Goal: Transaction & Acquisition: Purchase product/service

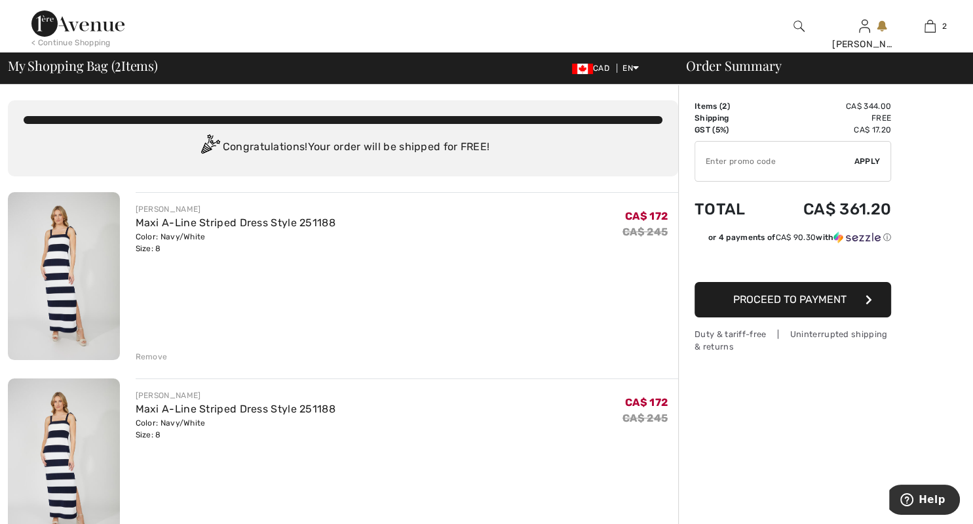
click at [147, 357] on div "Remove" at bounding box center [152, 357] width 32 height 12
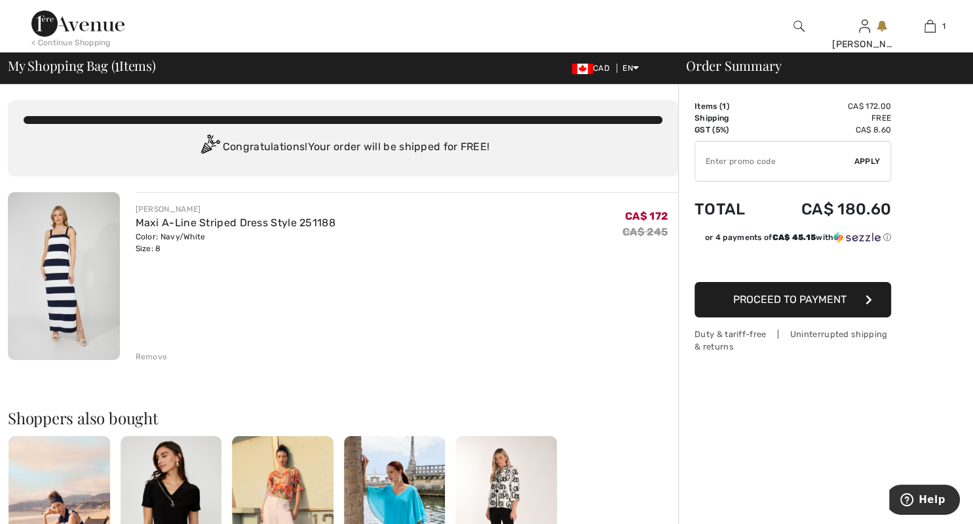
click at [819, 303] on span "Proceed to Payment" at bounding box center [789, 299] width 113 height 12
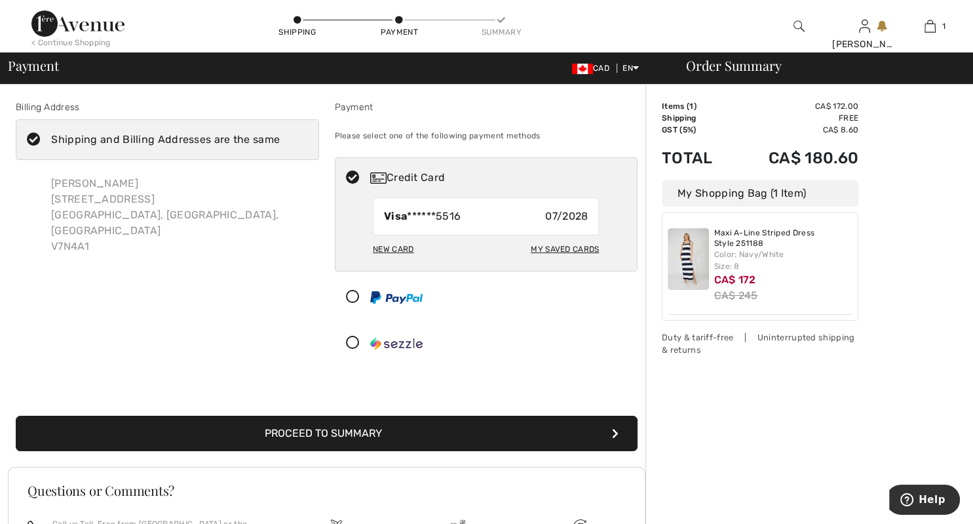
click at [364, 436] on button "Proceed to Summary" at bounding box center [327, 432] width 622 height 35
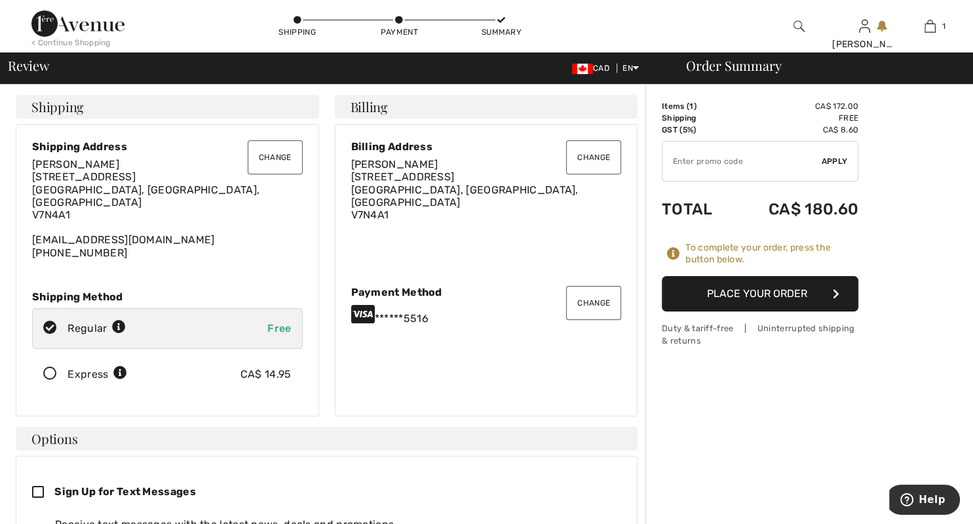
click at [782, 295] on button "Place Your Order" at bounding box center [760, 293] width 197 height 35
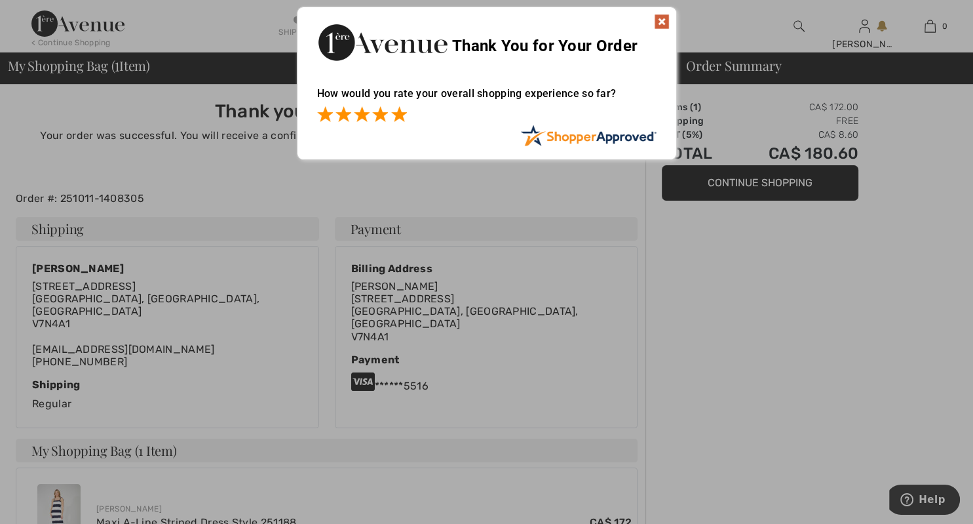
click at [399, 119] on span at bounding box center [399, 114] width 16 height 16
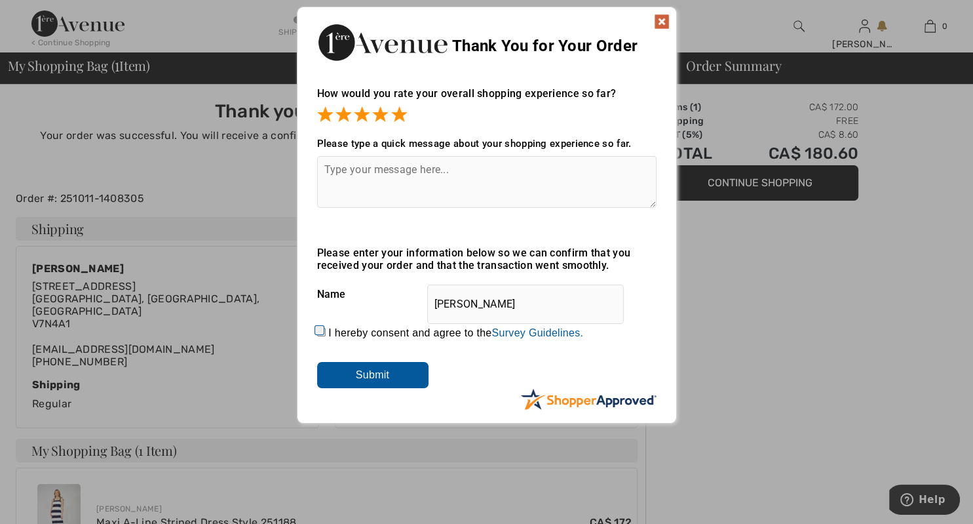
click at [322, 336] on input "I hereby consent and agree to the By submitting a review, you grant permission …" at bounding box center [321, 332] width 9 height 9
checkbox input "true"
click at [377, 385] on input "Submit" at bounding box center [372, 375] width 111 height 26
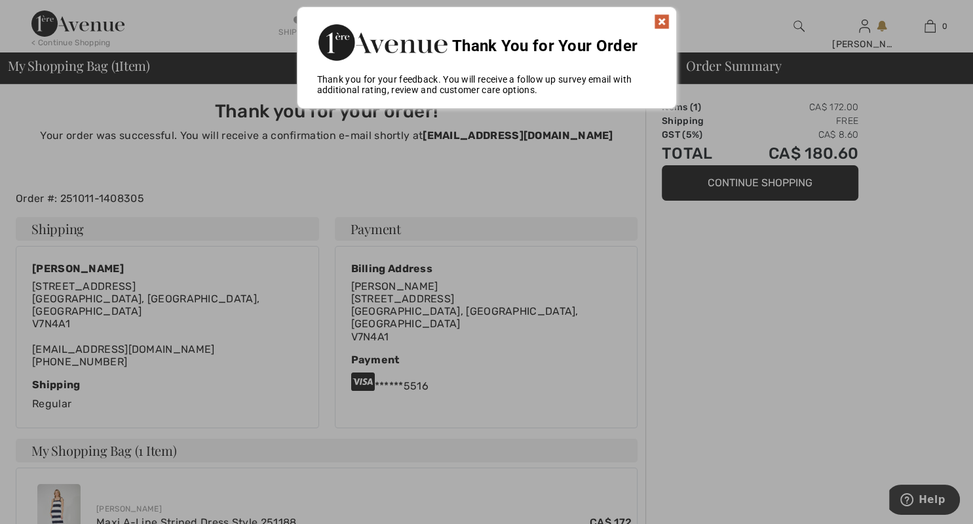
click at [653, 11] on div "Thank You for Your Order" at bounding box center [487, 40] width 379 height 67
click at [659, 17] on img at bounding box center [662, 22] width 16 height 16
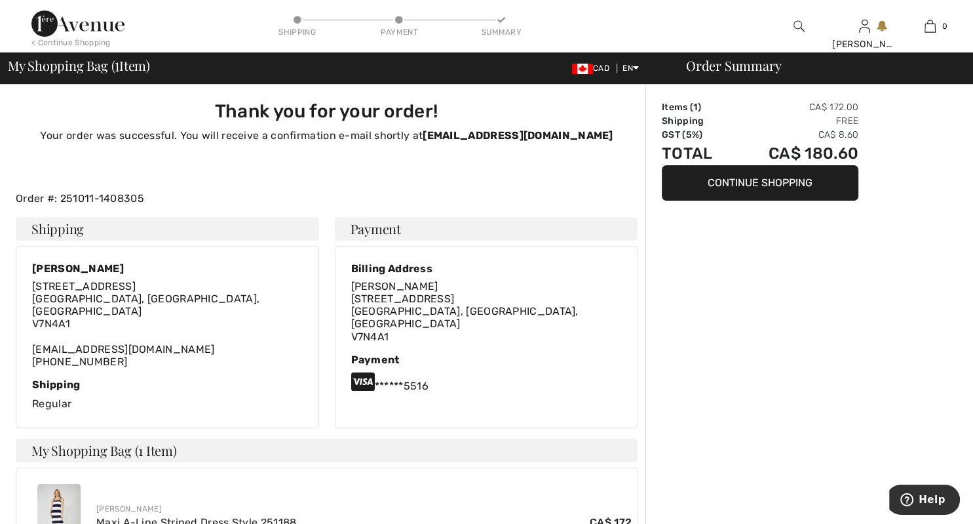
click at [780, 180] on button "Continue Shopping" at bounding box center [760, 182] width 197 height 35
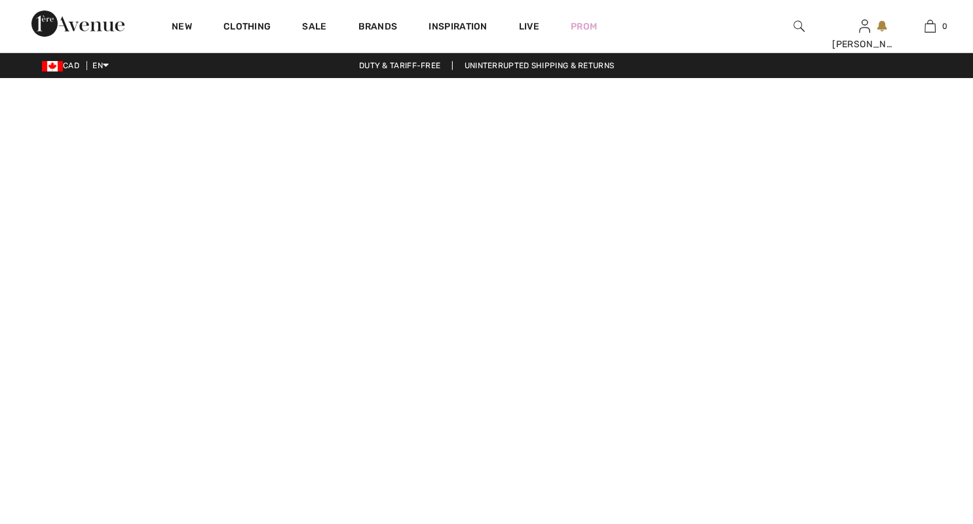
checkbox input "true"
click at [204, 414] on video at bounding box center [486, 321] width 973 height 487
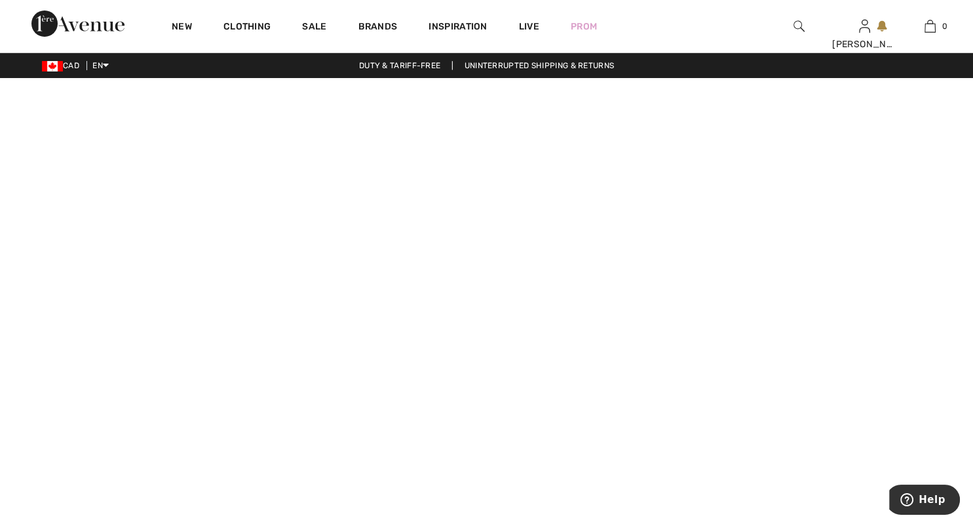
click at [666, 490] on video at bounding box center [486, 321] width 973 height 487
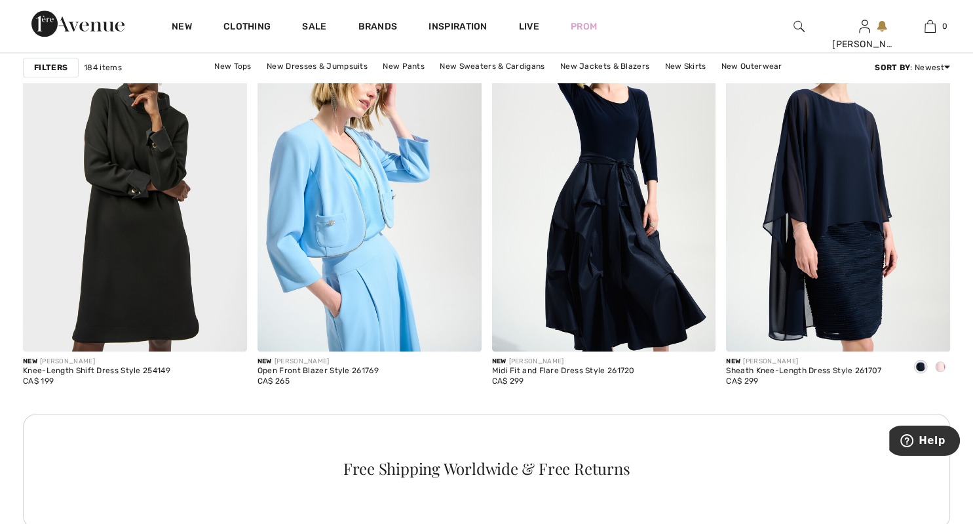
scroll to position [1395, 0]
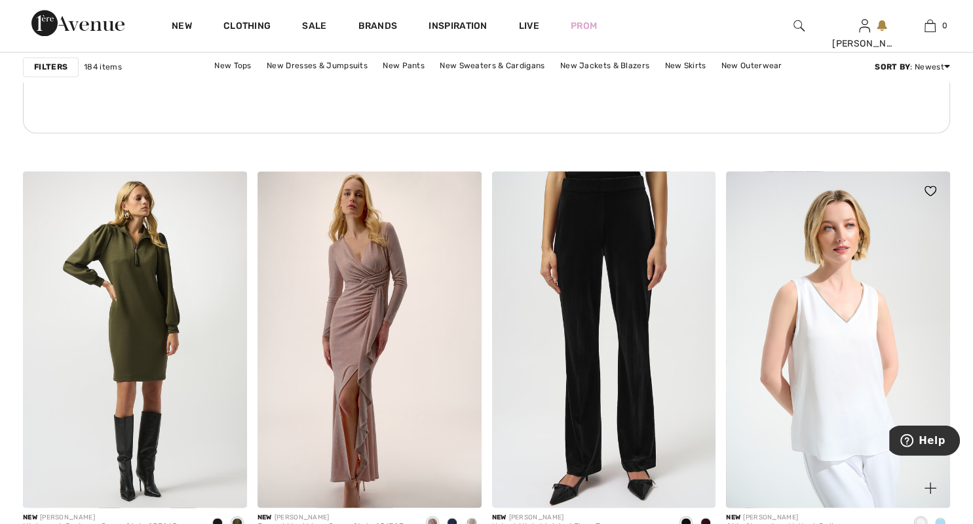
drag, startPoint x: 969, startPoint y: 520, endPoint x: 936, endPoint y: 495, distance: 40.2
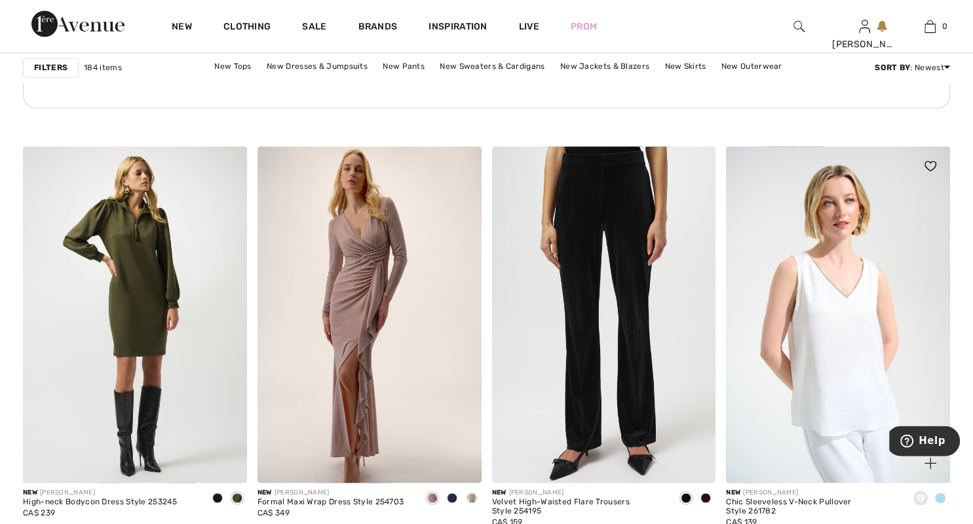
scroll to position [1822, 0]
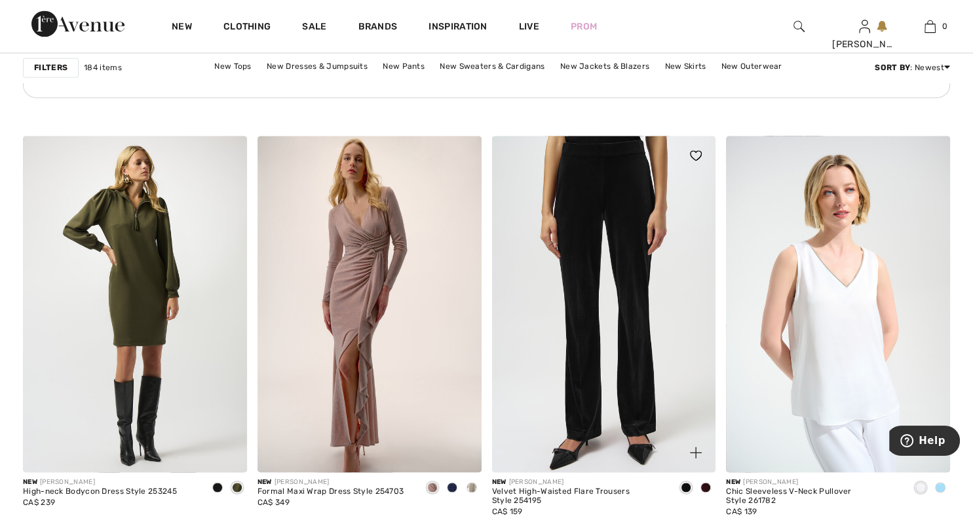
click at [685, 487] on span at bounding box center [686, 487] width 10 height 10
click at [819, 497] on div "Chic Sleeveless V-Neck Pullover Style 261782" at bounding box center [813, 496] width 174 height 18
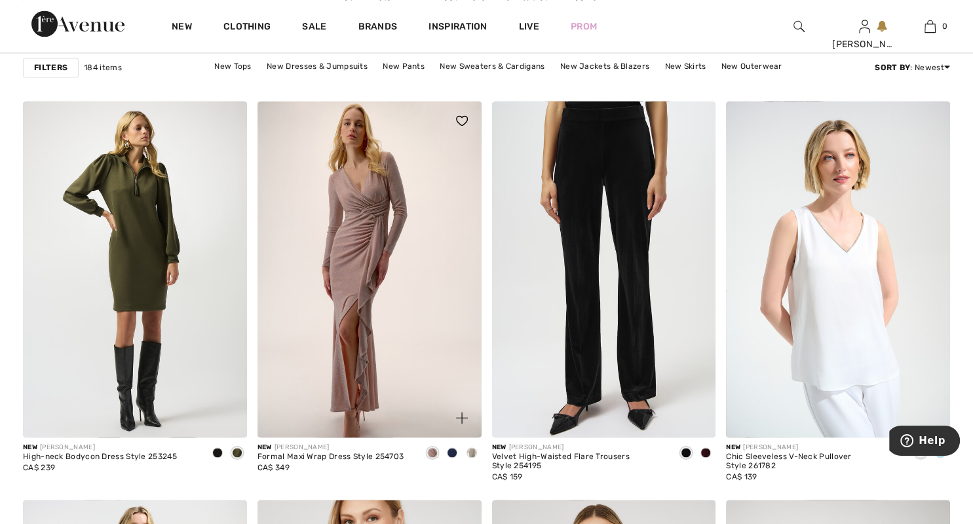
click at [434, 451] on span at bounding box center [432, 452] width 10 height 10
click at [451, 453] on span at bounding box center [452, 452] width 10 height 10
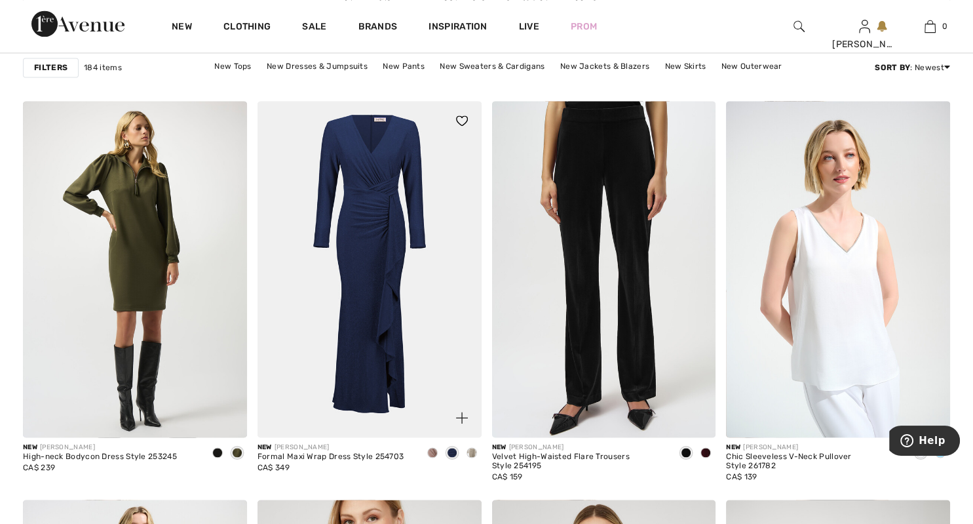
click at [472, 454] on span at bounding box center [472, 452] width 10 height 10
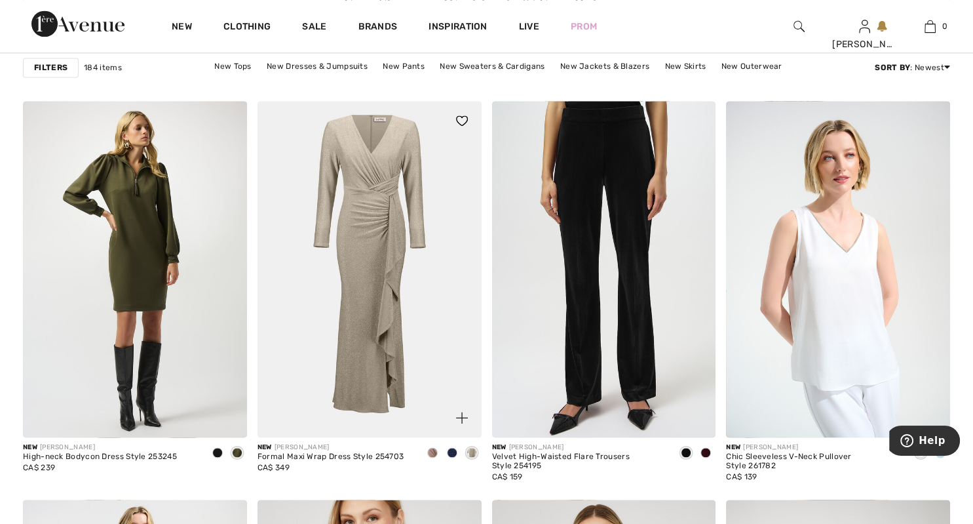
click at [451, 452] on span at bounding box center [452, 452] width 10 height 10
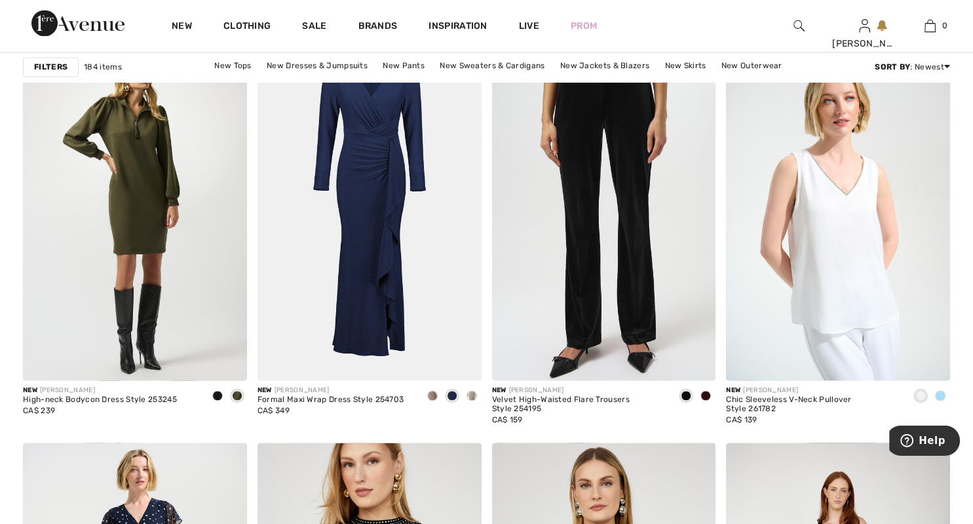
scroll to position [1914, 0]
click at [472, 394] on span at bounding box center [472, 394] width 10 height 10
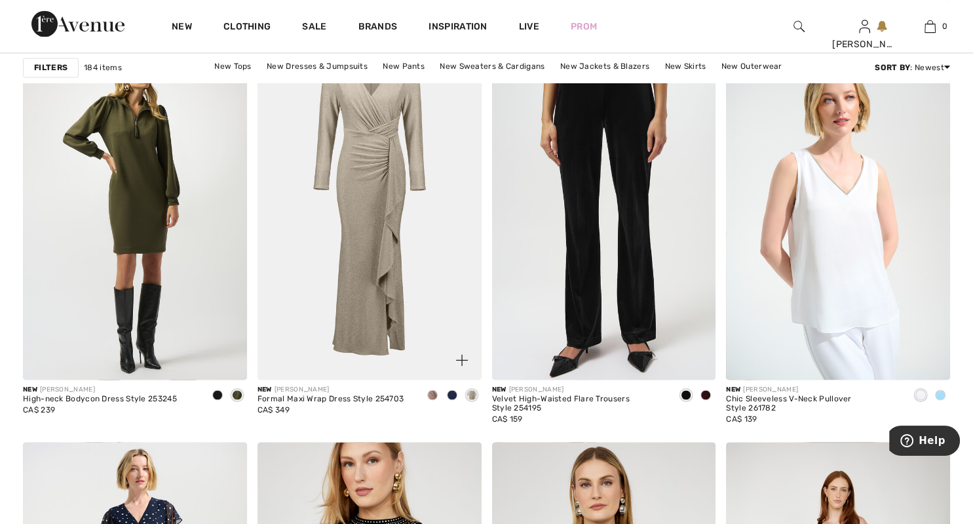
click at [428, 395] on span at bounding box center [432, 394] width 10 height 10
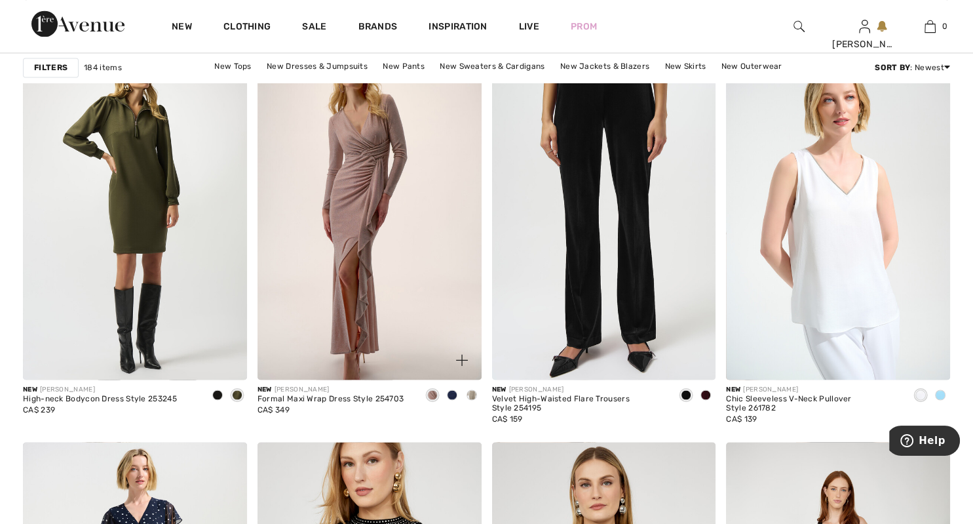
click at [452, 394] on span at bounding box center [452, 394] width 10 height 10
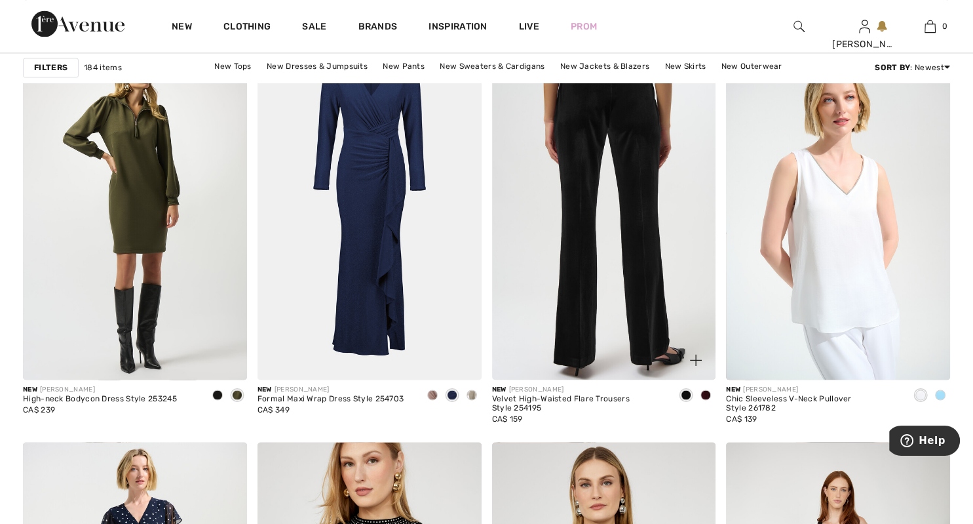
click at [625, 161] on img at bounding box center [604, 211] width 224 height 336
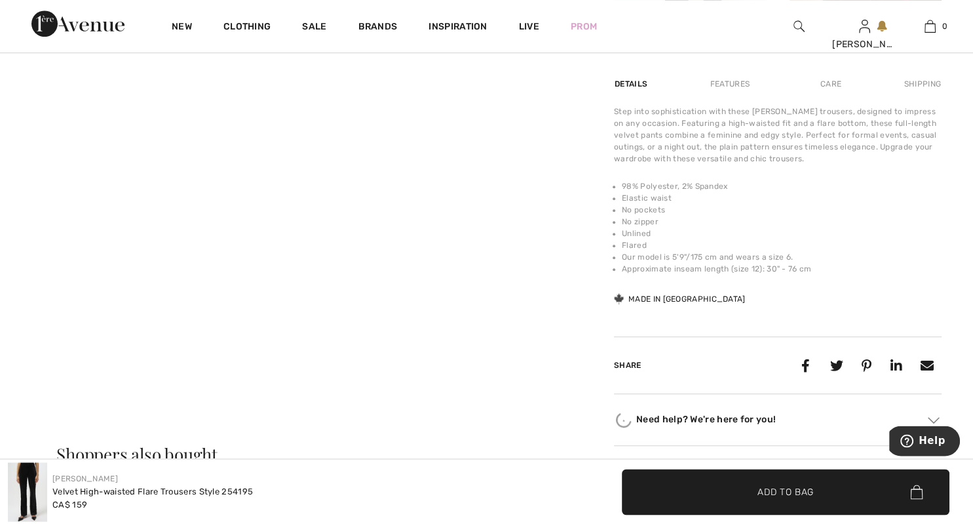
scroll to position [830, 0]
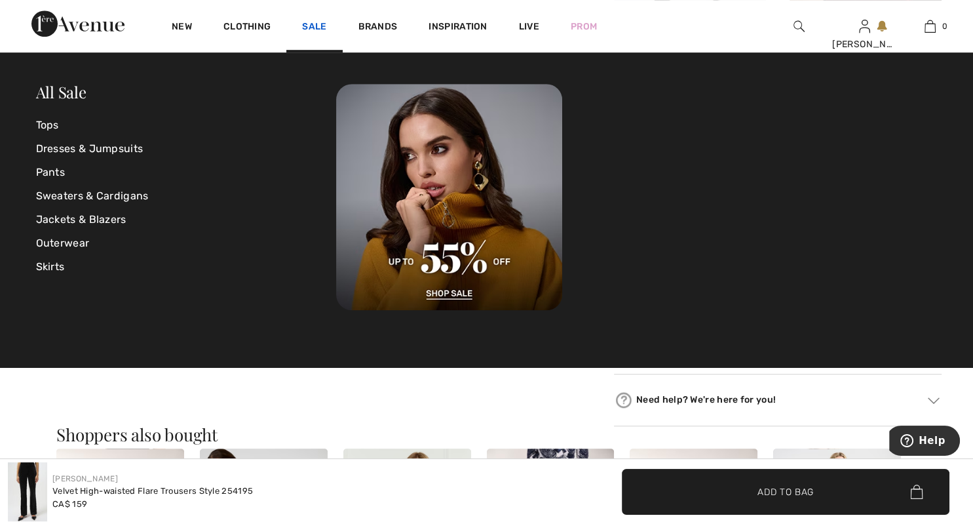
click at [313, 29] on link "Sale" at bounding box center [314, 28] width 24 height 14
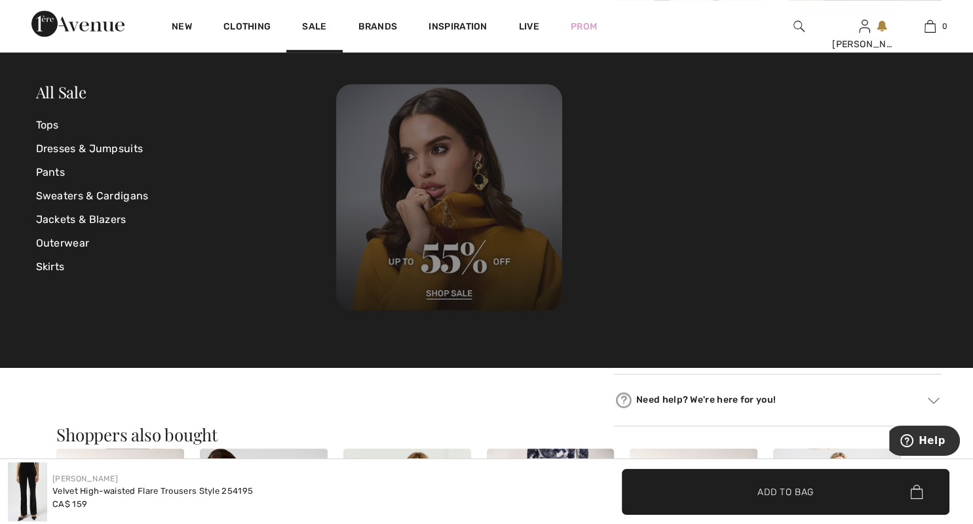
click at [446, 261] on img at bounding box center [449, 197] width 226 height 226
click at [444, 294] on img at bounding box center [449, 197] width 226 height 226
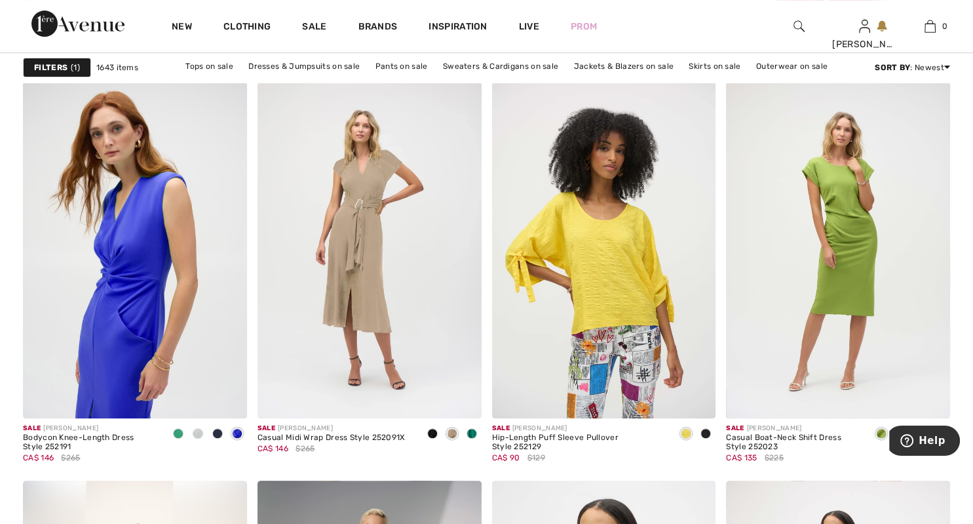
scroll to position [5374, 0]
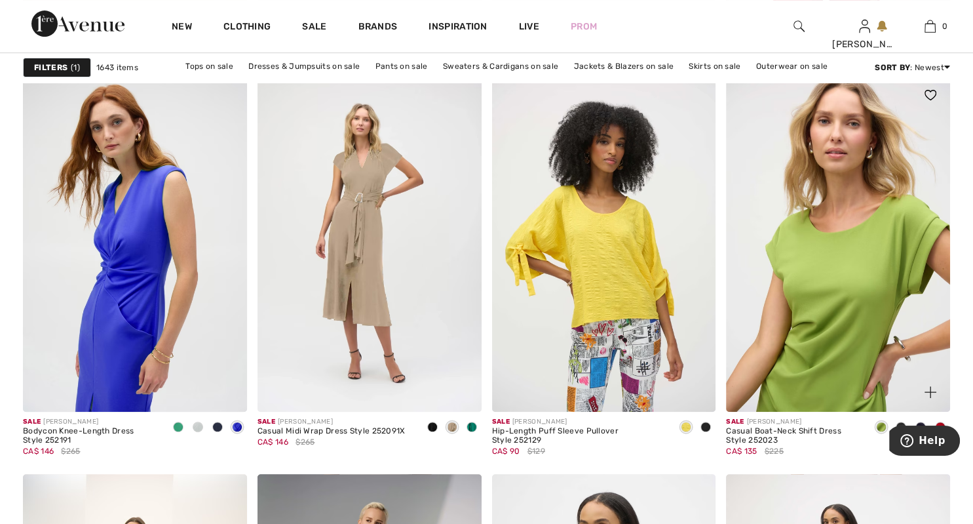
click at [852, 314] on img at bounding box center [838, 243] width 224 height 336
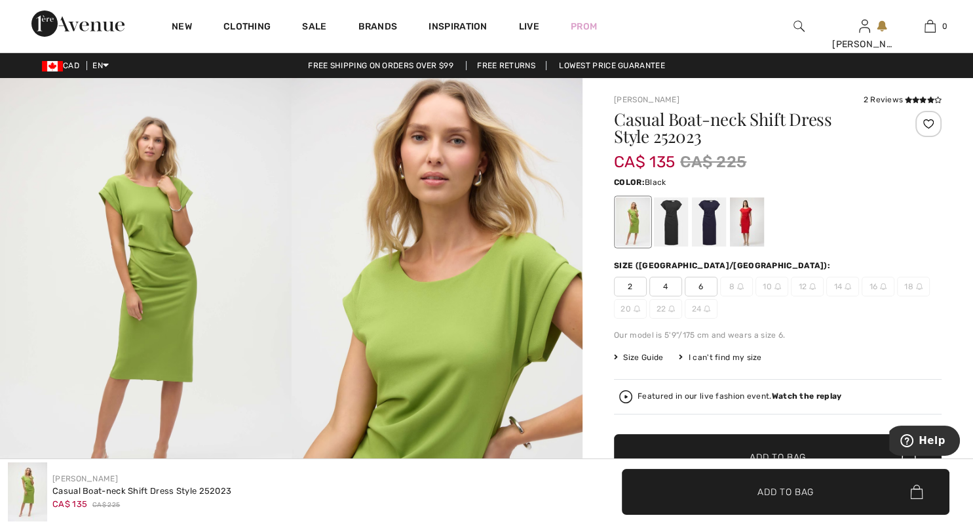
click at [670, 240] on div at bounding box center [671, 221] width 34 height 49
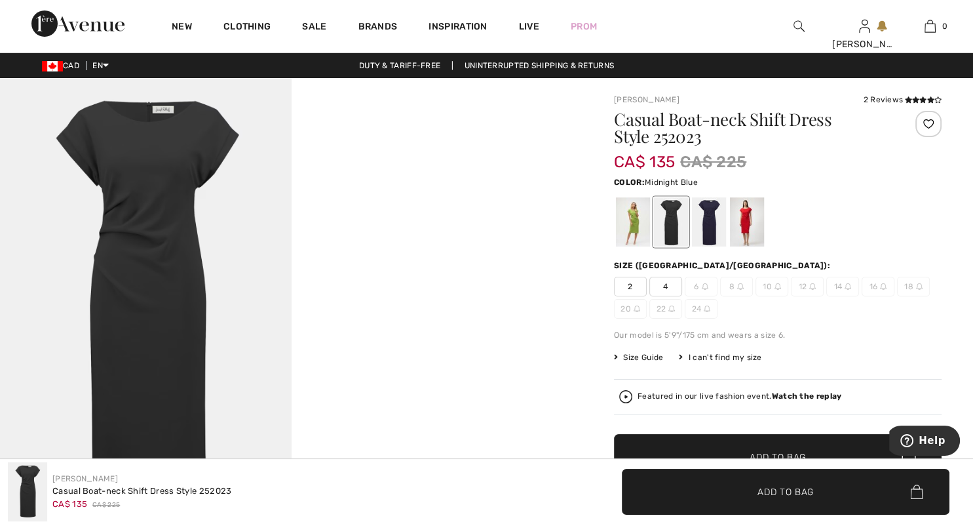
click at [704, 237] on div at bounding box center [709, 221] width 34 height 49
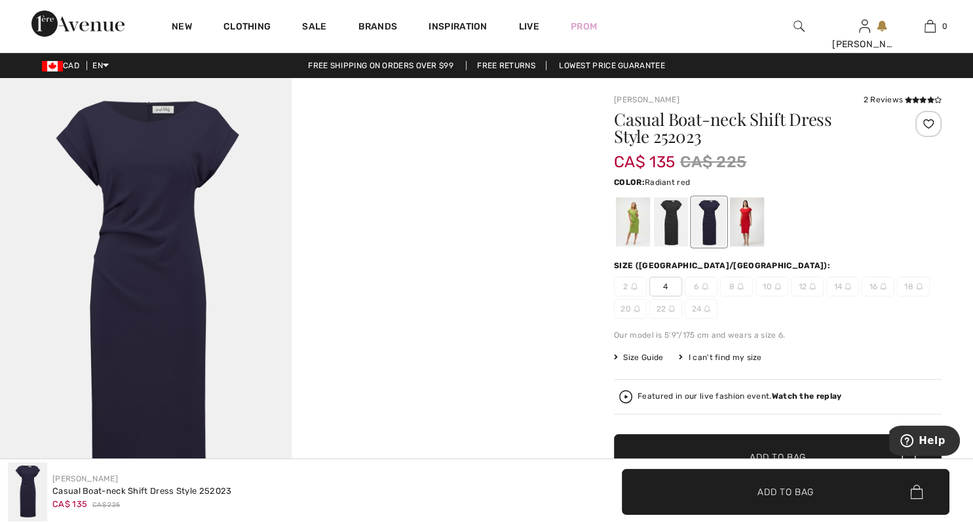
click at [744, 234] on div at bounding box center [747, 221] width 34 height 49
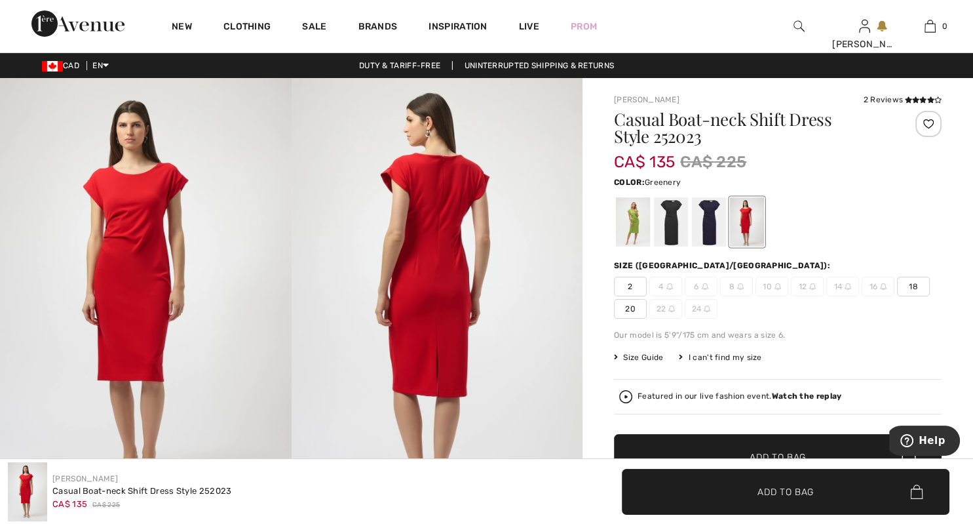
click at [638, 235] on div at bounding box center [633, 221] width 34 height 49
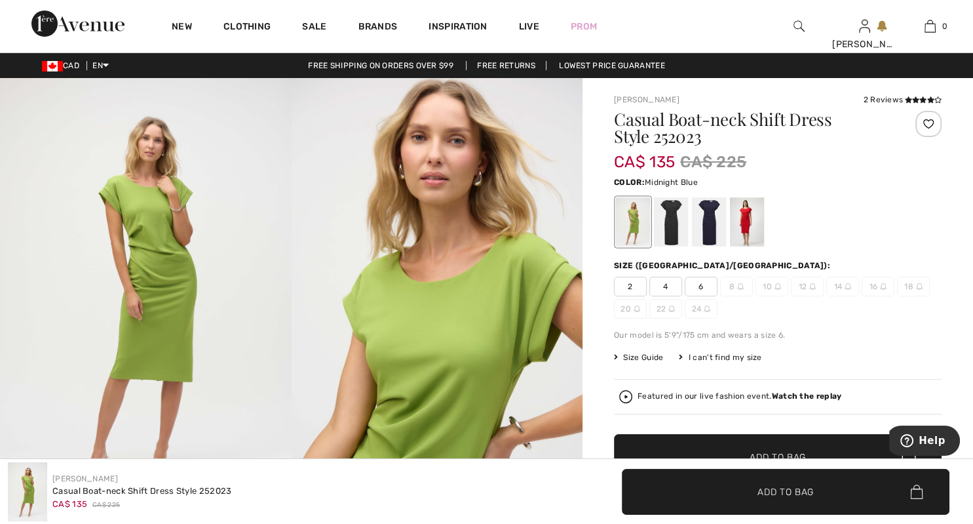
click at [712, 241] on div at bounding box center [709, 221] width 34 height 49
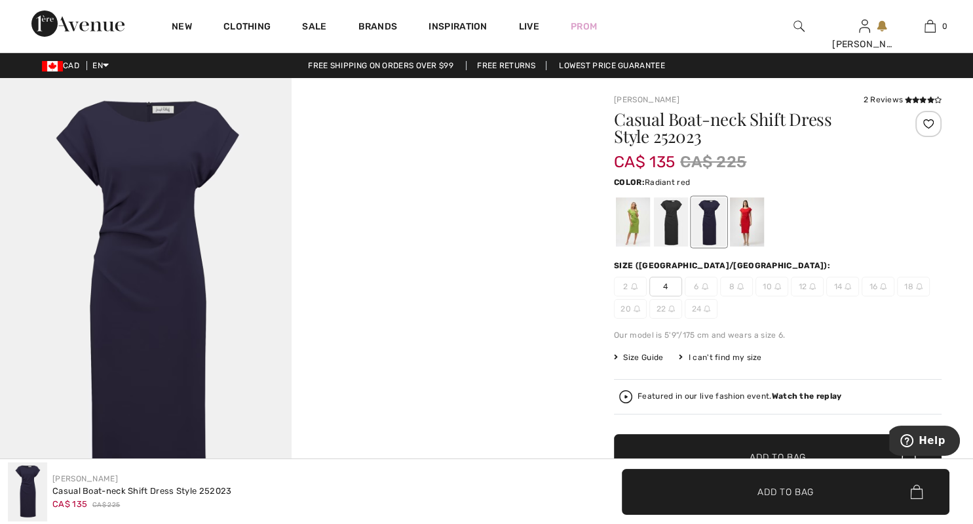
click at [742, 235] on div at bounding box center [747, 221] width 34 height 49
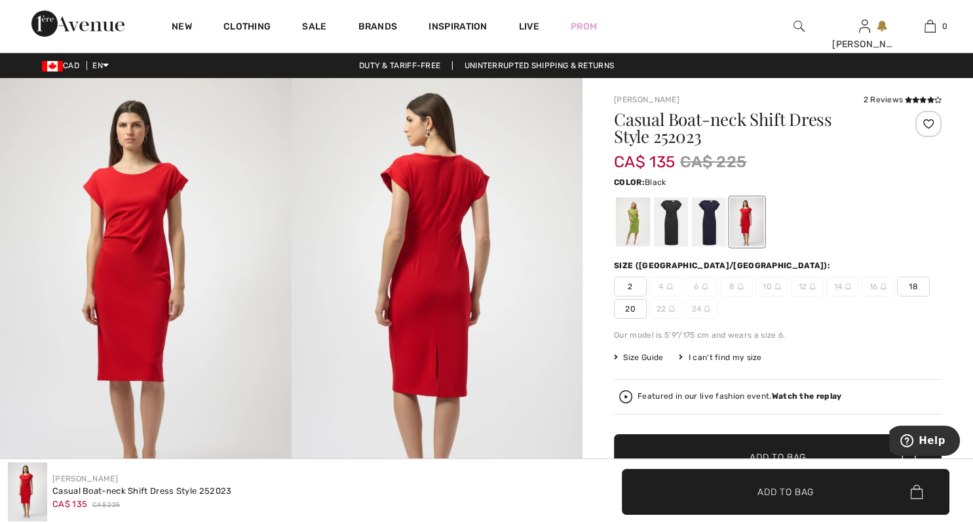
click at [676, 239] on div at bounding box center [671, 221] width 34 height 49
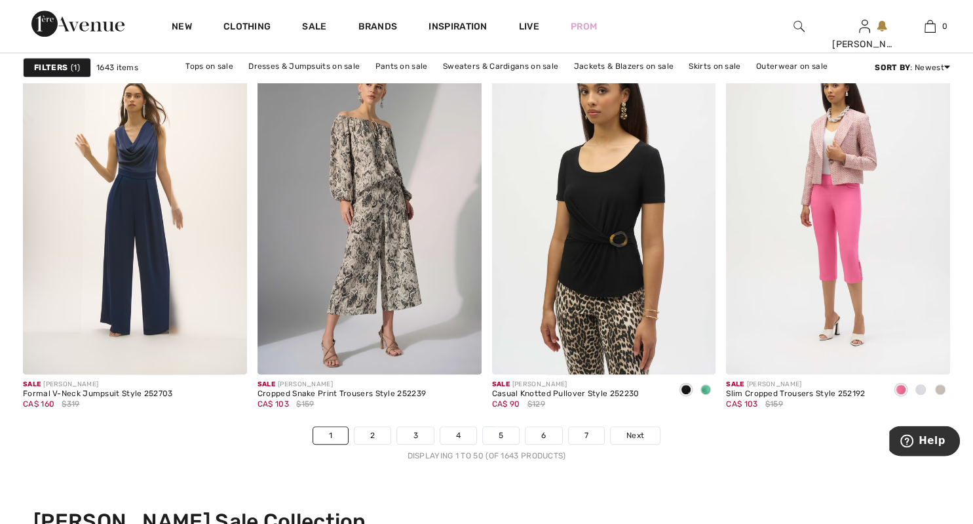
scroll to position [5824, 0]
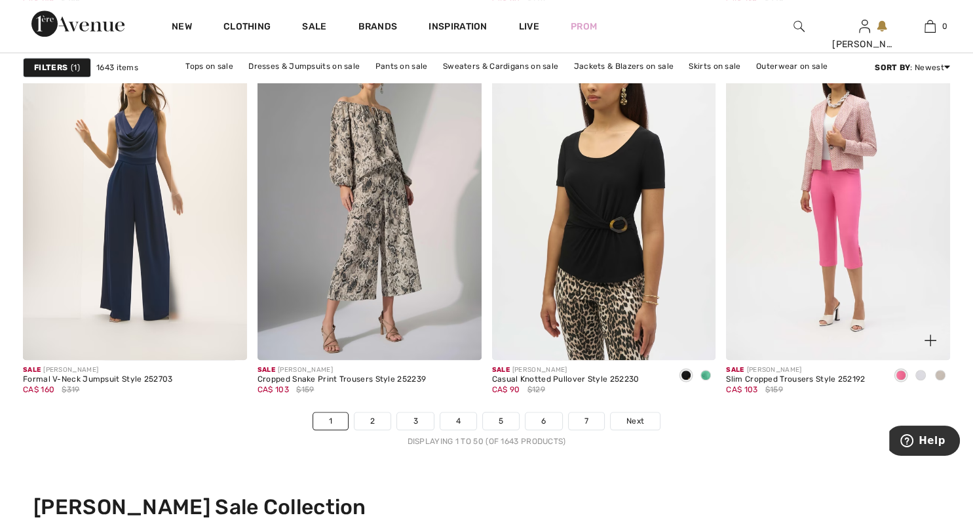
click at [921, 376] on span at bounding box center [920, 375] width 10 height 10
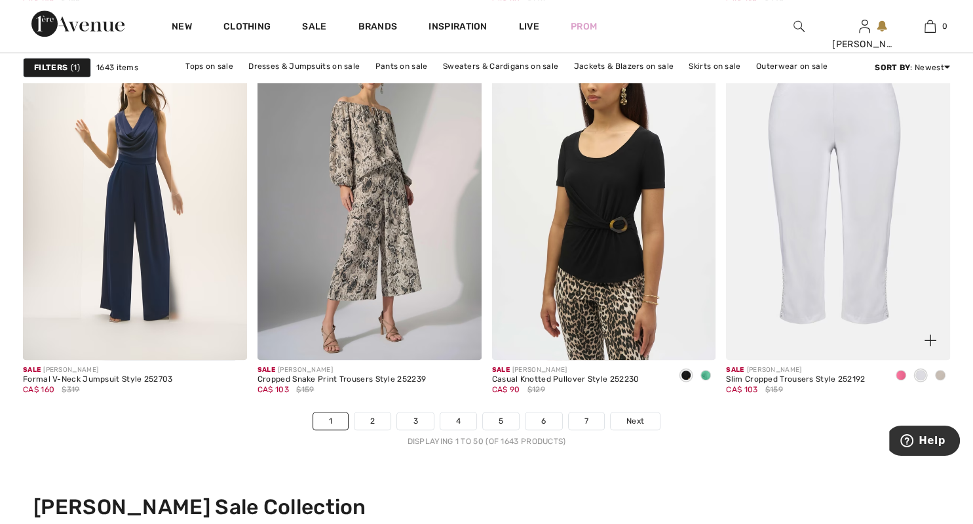
click at [775, 375] on div "Slim Cropped Trousers Style 252192" at bounding box center [795, 379] width 139 height 9
click at [766, 368] on div "Sale JOSEPH RIBKOFF" at bounding box center [795, 370] width 139 height 10
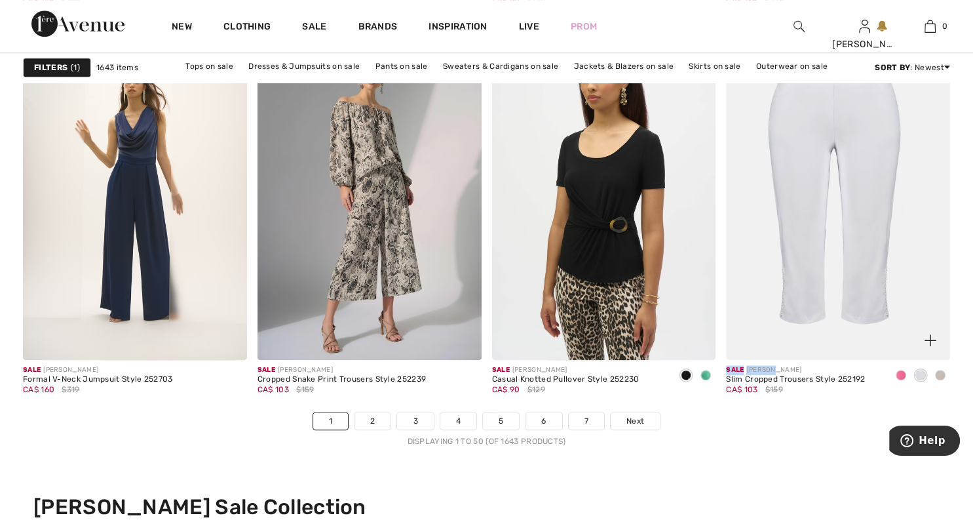
click at [843, 258] on img at bounding box center [838, 192] width 224 height 336
click at [845, 259] on img at bounding box center [838, 192] width 224 height 336
click at [859, 246] on img at bounding box center [838, 192] width 224 height 336
click at [828, 254] on img at bounding box center [838, 192] width 224 height 336
click at [874, 125] on img at bounding box center [838, 192] width 224 height 336
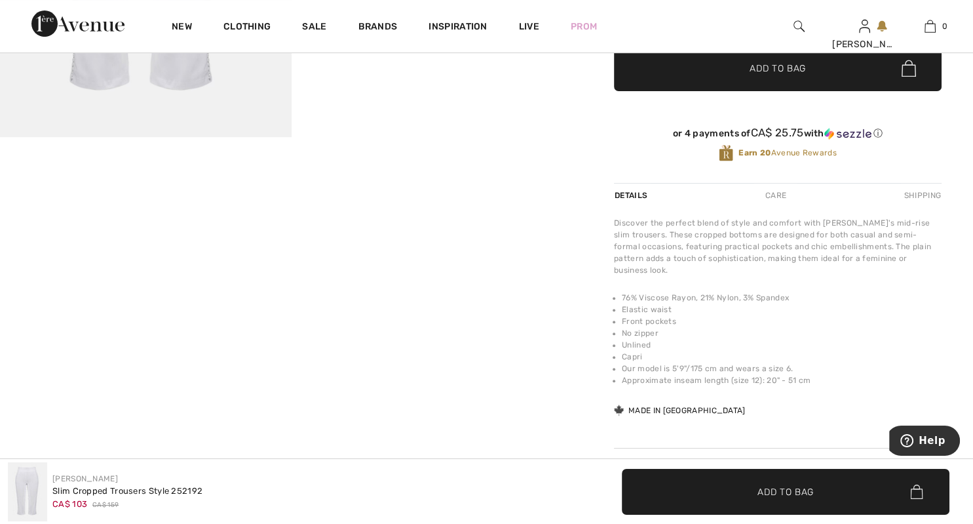
scroll to position [392, 0]
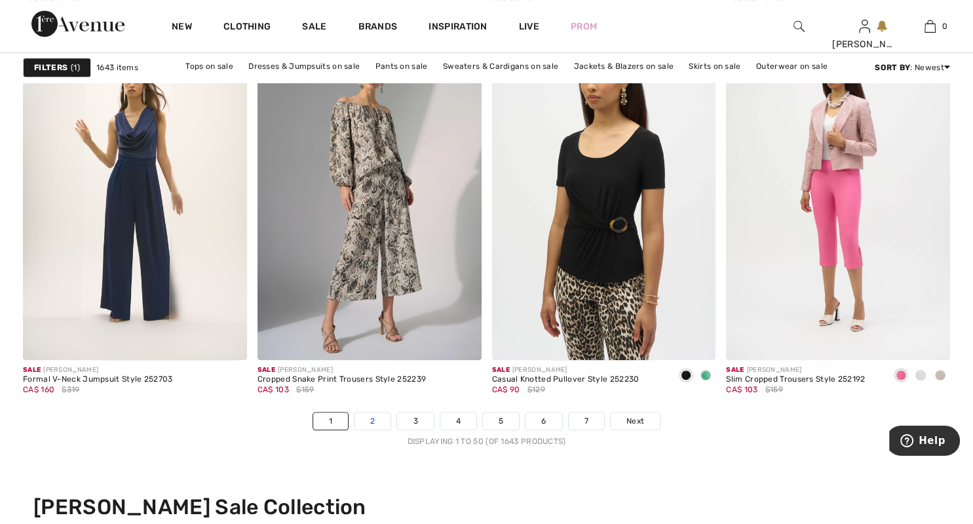
click at [371, 422] on link "2" at bounding box center [373, 420] width 36 height 17
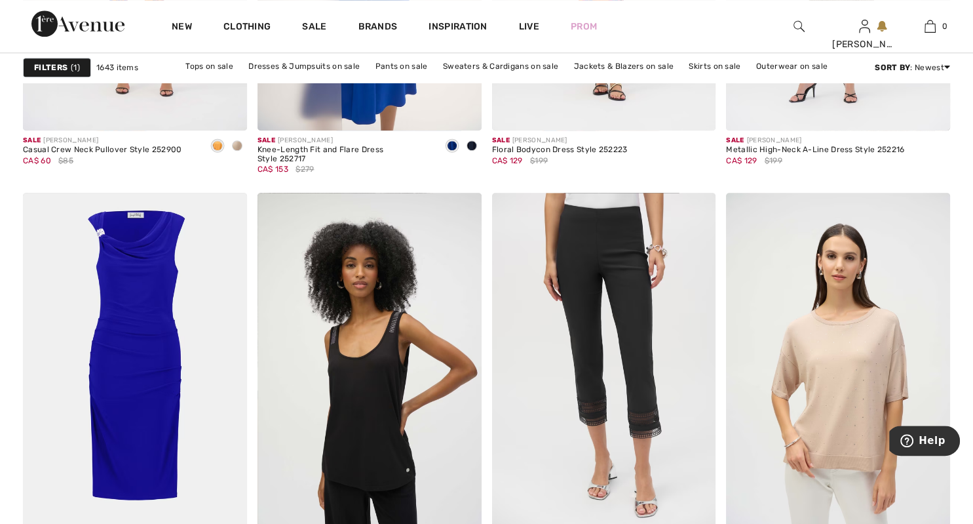
scroll to position [1362, 0]
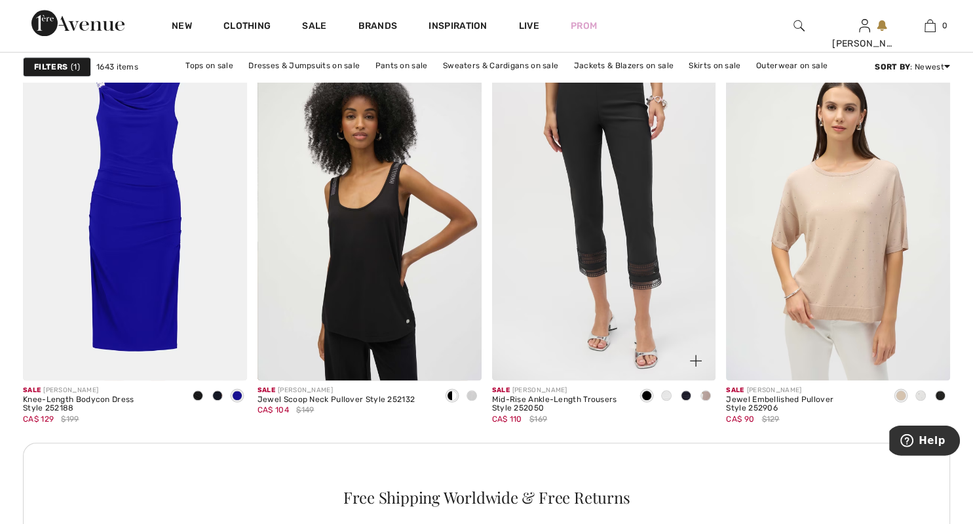
click at [645, 396] on span at bounding box center [647, 396] width 10 height 10
click at [645, 394] on span at bounding box center [647, 396] width 10 height 10
click at [668, 397] on span at bounding box center [666, 396] width 10 height 10
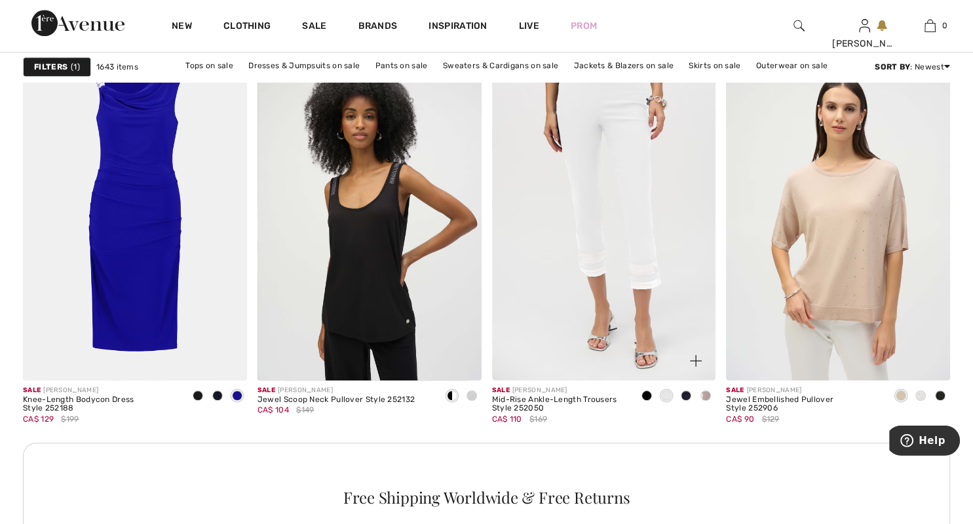
click at [599, 229] on img at bounding box center [604, 213] width 224 height 336
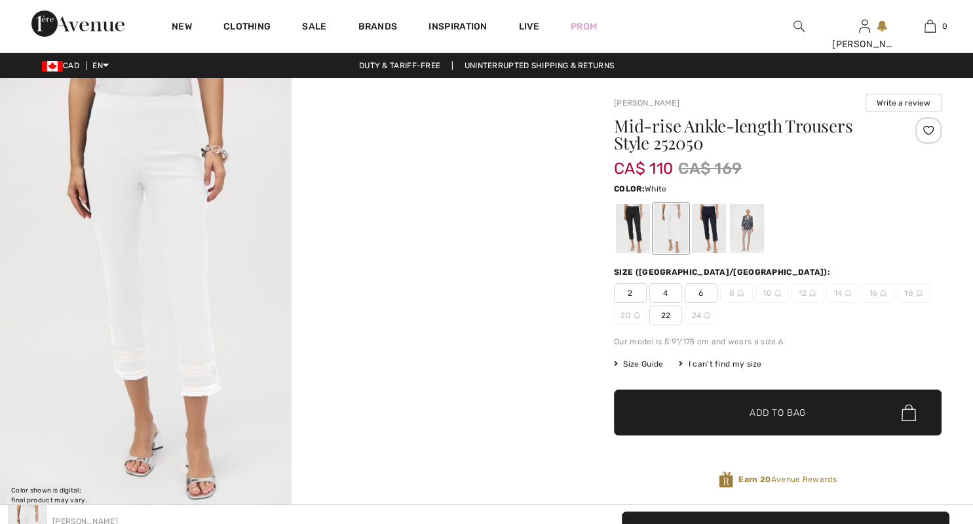
click at [599, 229] on div "[PERSON_NAME] Write a review Mid-rise Ankle-length Trousers Style 252050 CA$ 11…" at bounding box center [778, 469] width 391 height 782
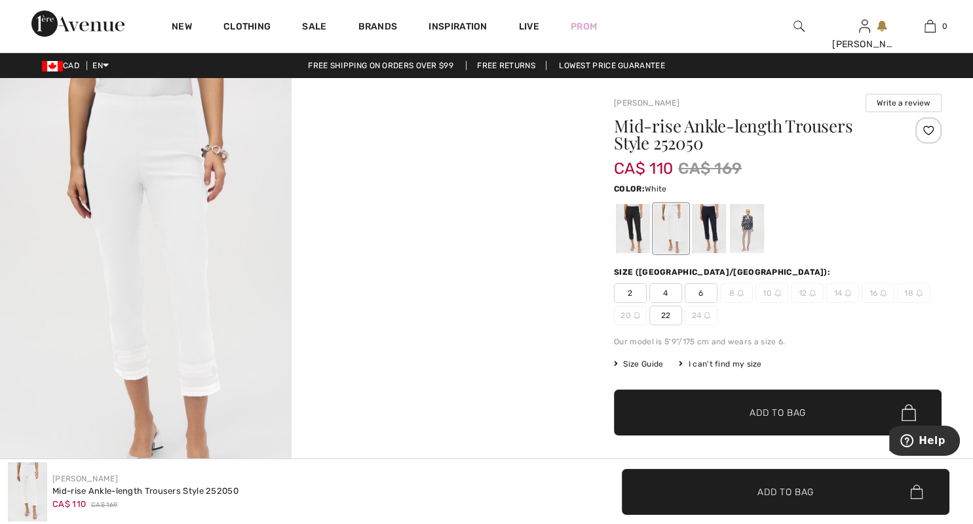
click at [881, 293] on img at bounding box center [883, 293] width 7 height 7
click at [843, 292] on span "14" at bounding box center [842, 293] width 33 height 20
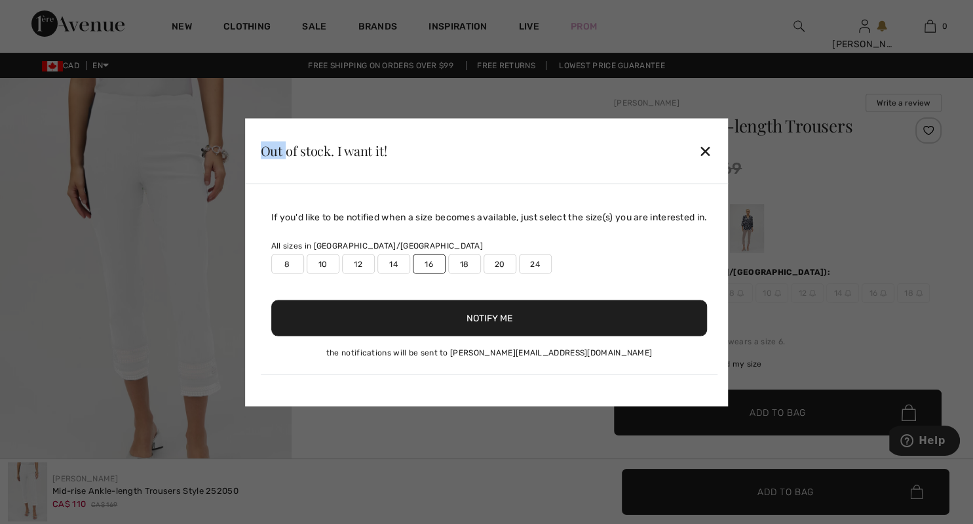
click at [843, 292] on div at bounding box center [486, 262] width 973 height 524
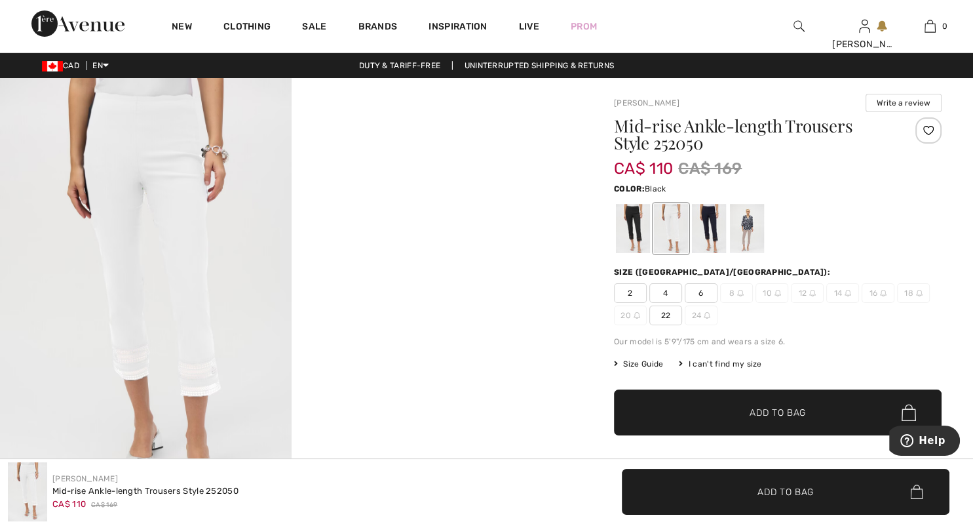
click at [640, 243] on div at bounding box center [633, 228] width 34 height 49
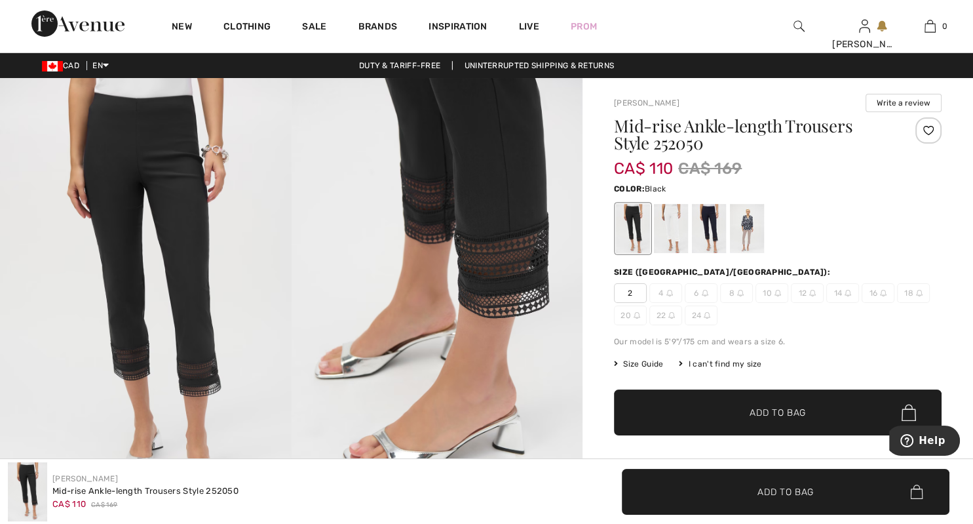
click at [847, 298] on span "14" at bounding box center [842, 293] width 33 height 20
click at [845, 292] on img at bounding box center [848, 293] width 7 height 7
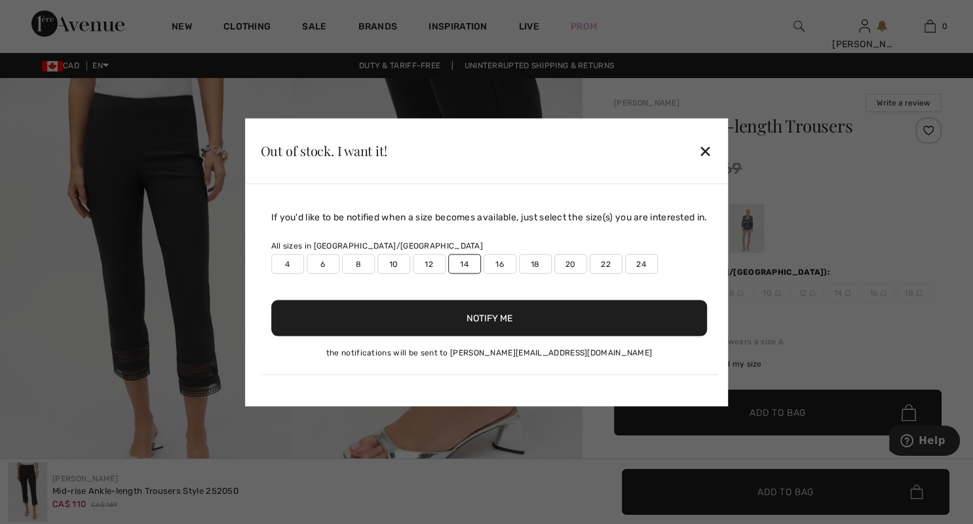
click at [488, 326] on button "Notify Me" at bounding box center [489, 317] width 436 height 36
click at [709, 146] on div "✕" at bounding box center [706, 151] width 14 height 28
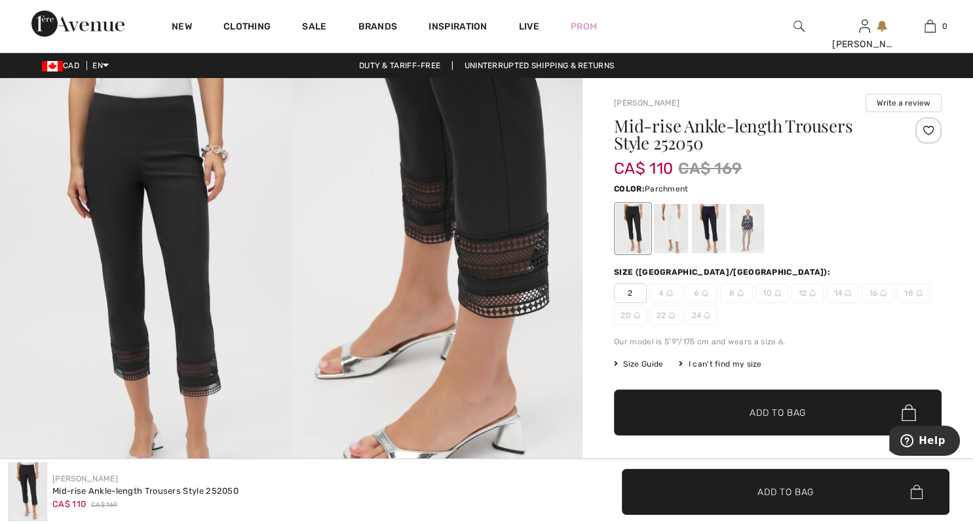
click at [751, 250] on div at bounding box center [747, 228] width 34 height 49
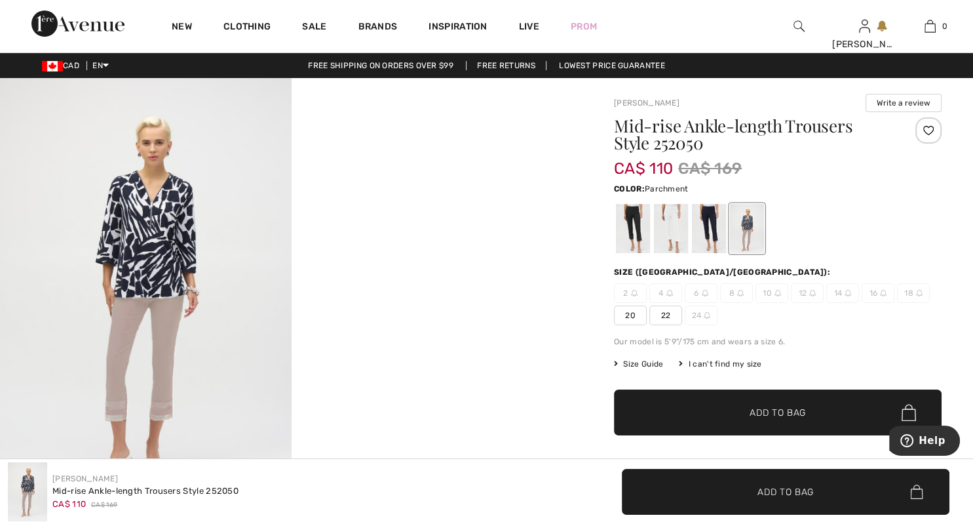
click at [846, 296] on img at bounding box center [848, 293] width 7 height 7
click at [846, 294] on img at bounding box center [848, 293] width 7 height 7
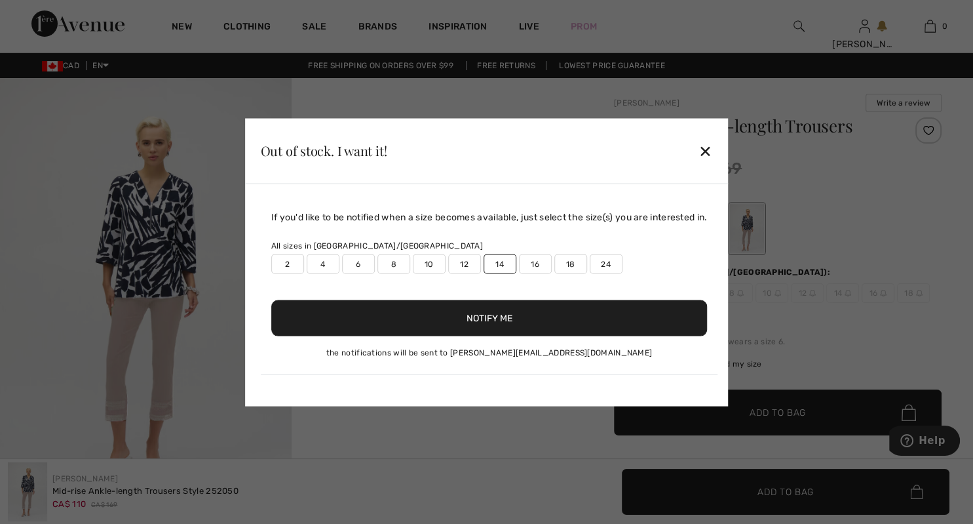
click at [710, 145] on div "✕" at bounding box center [706, 151] width 14 height 28
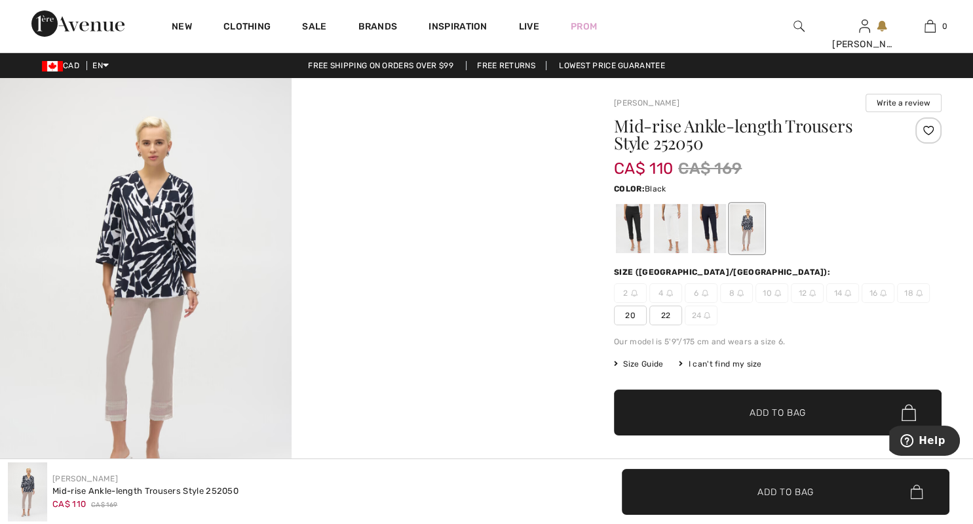
click at [626, 220] on div at bounding box center [633, 228] width 34 height 49
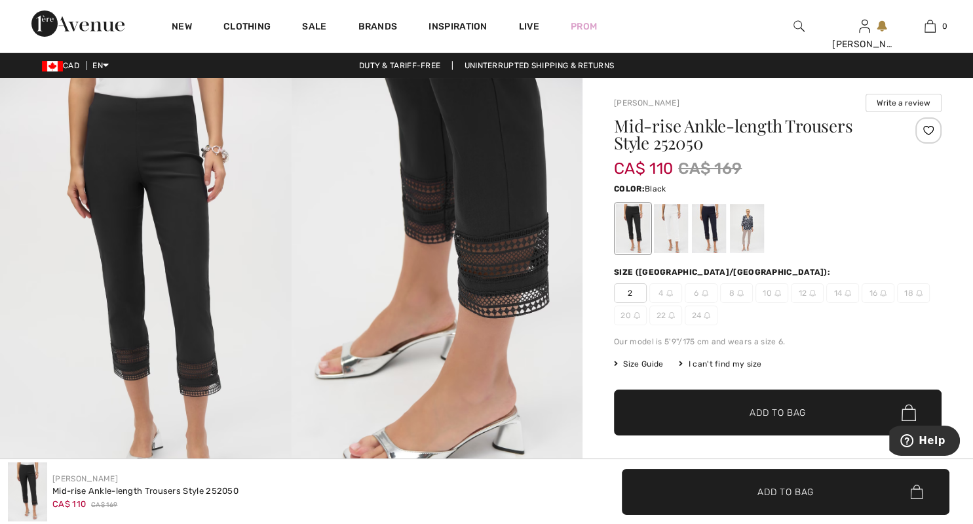
click at [933, 132] on div at bounding box center [928, 130] width 26 height 26
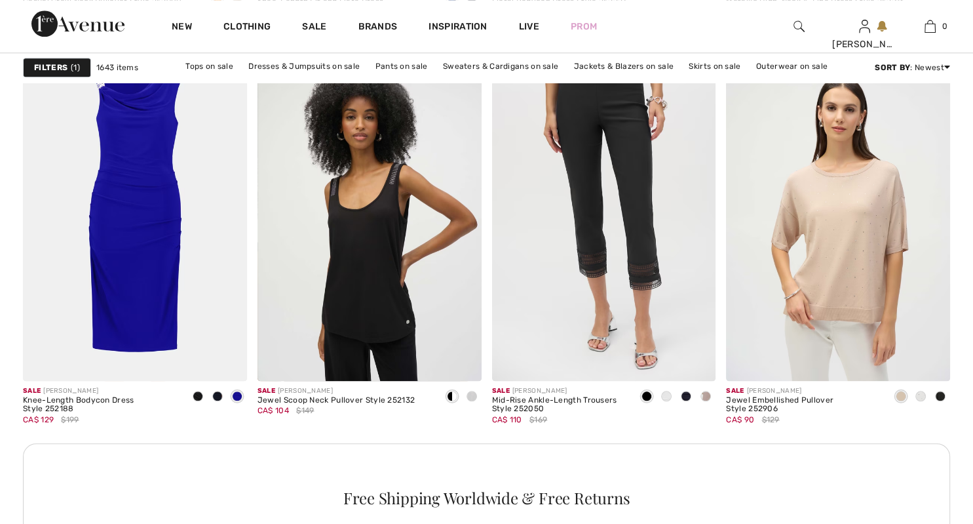
checkbox input "true"
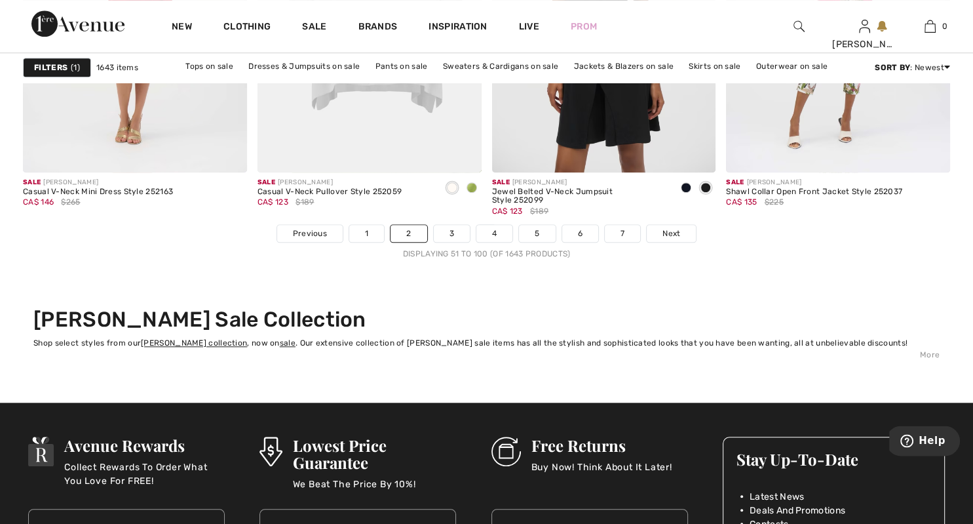
scroll to position [6021, 0]
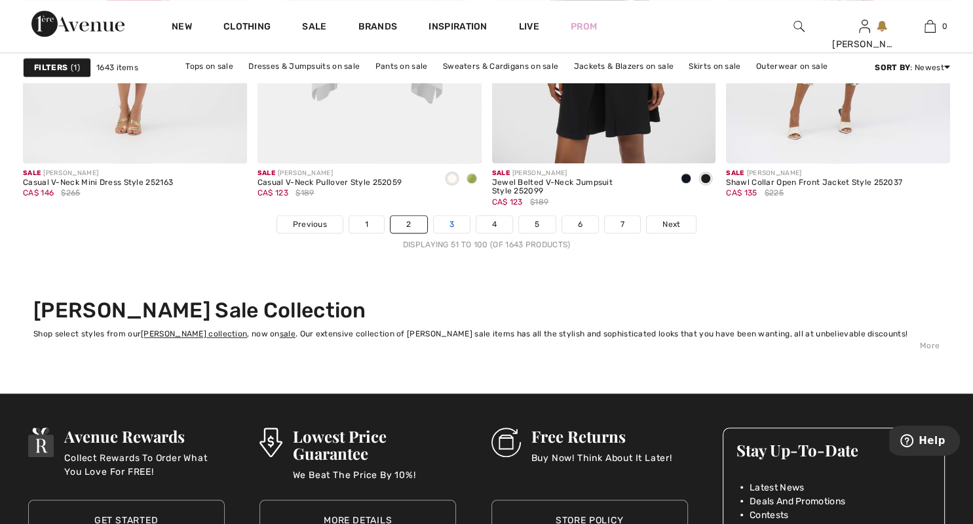
click at [452, 230] on link "3" at bounding box center [452, 224] width 36 height 17
click at [452, 227] on link "3" at bounding box center [452, 224] width 36 height 17
click at [452, 222] on link "3" at bounding box center [452, 224] width 36 height 17
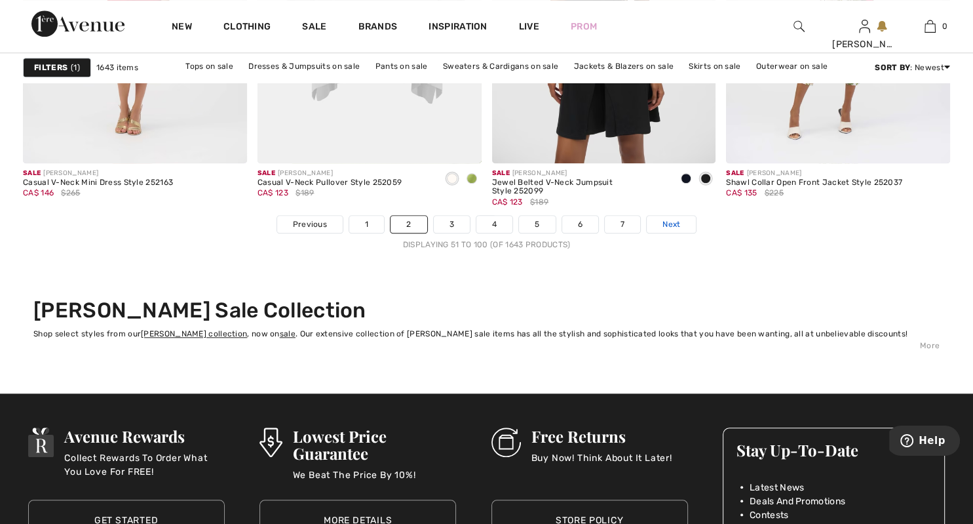
click at [678, 225] on span "Next" at bounding box center [672, 224] width 18 height 12
click at [663, 221] on span "Next" at bounding box center [672, 224] width 18 height 12
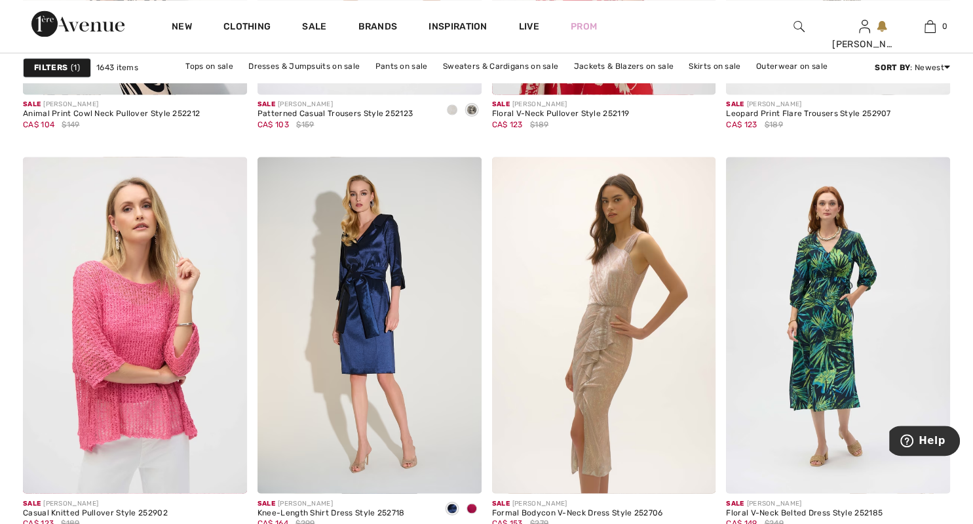
scroll to position [2203, 0]
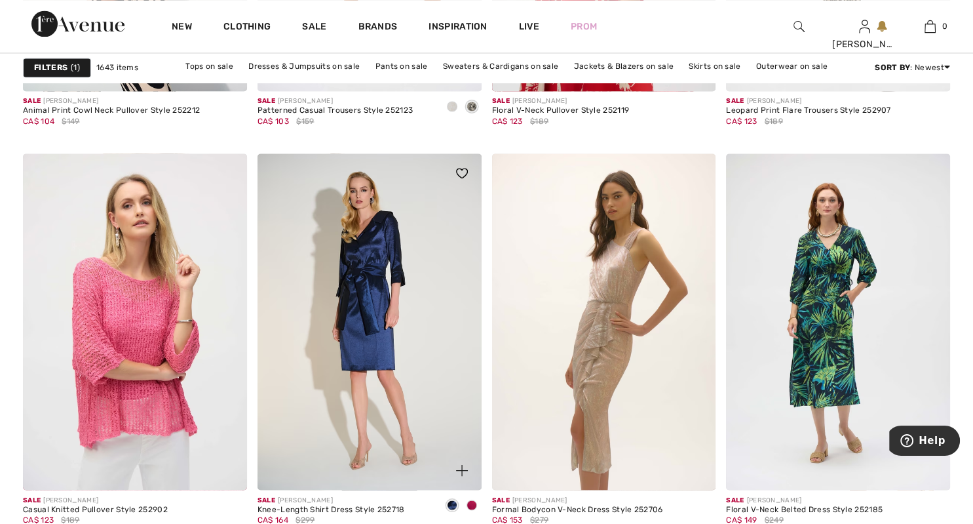
click at [471, 505] on span at bounding box center [472, 504] width 10 height 10
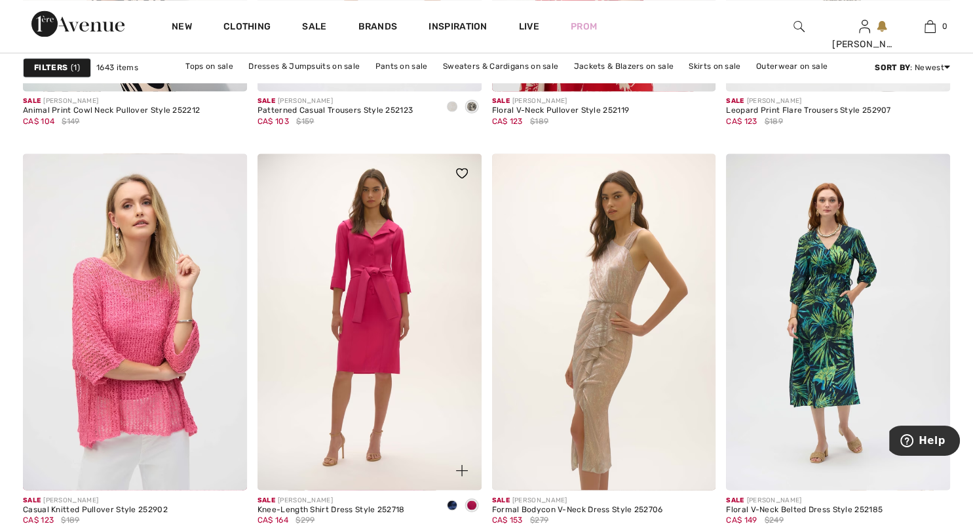
click at [452, 504] on span at bounding box center [452, 504] width 10 height 10
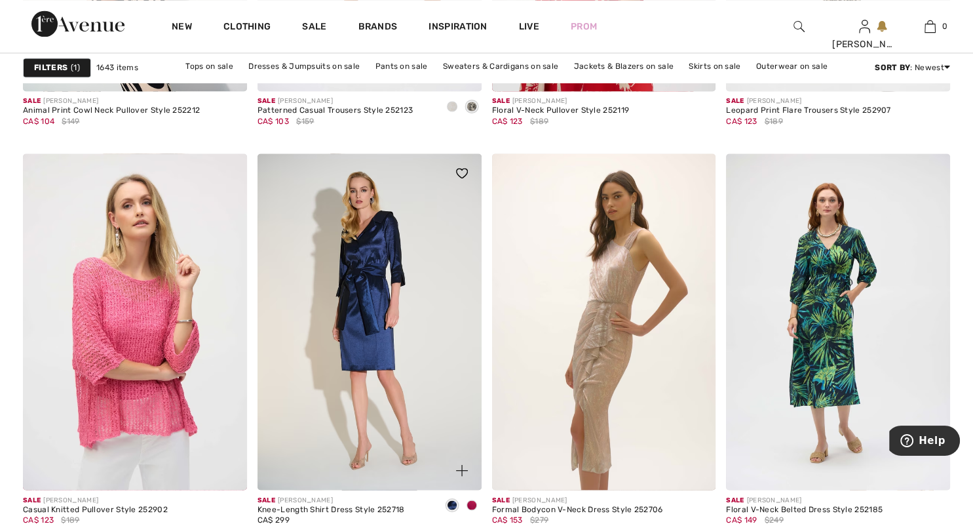
click at [473, 503] on span at bounding box center [472, 504] width 10 height 10
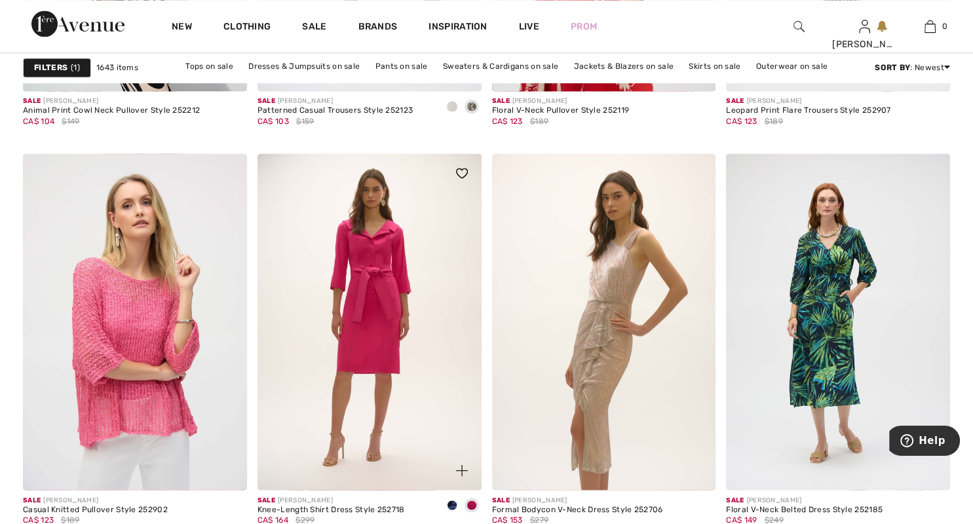
click at [450, 503] on span at bounding box center [452, 504] width 10 height 10
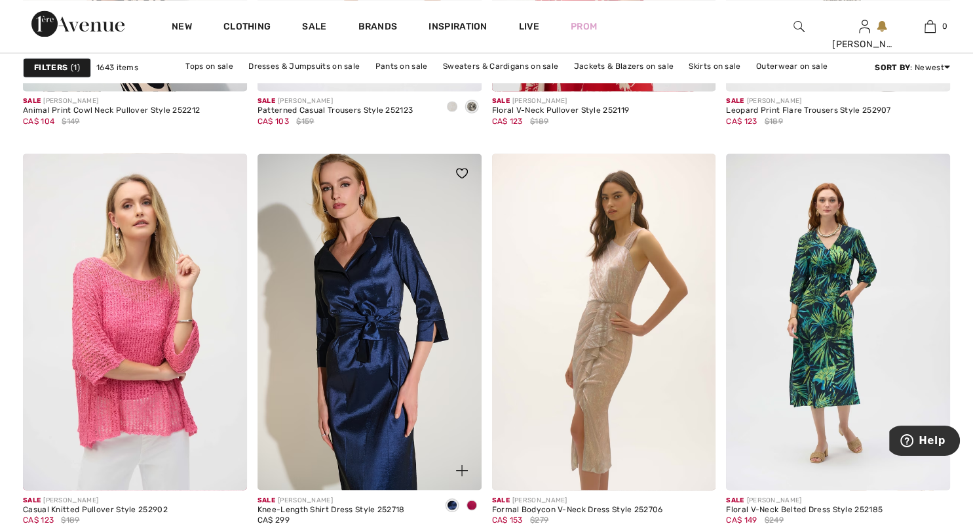
click at [369, 348] on img at bounding box center [370, 321] width 224 height 336
click at [361, 368] on img at bounding box center [370, 321] width 224 height 336
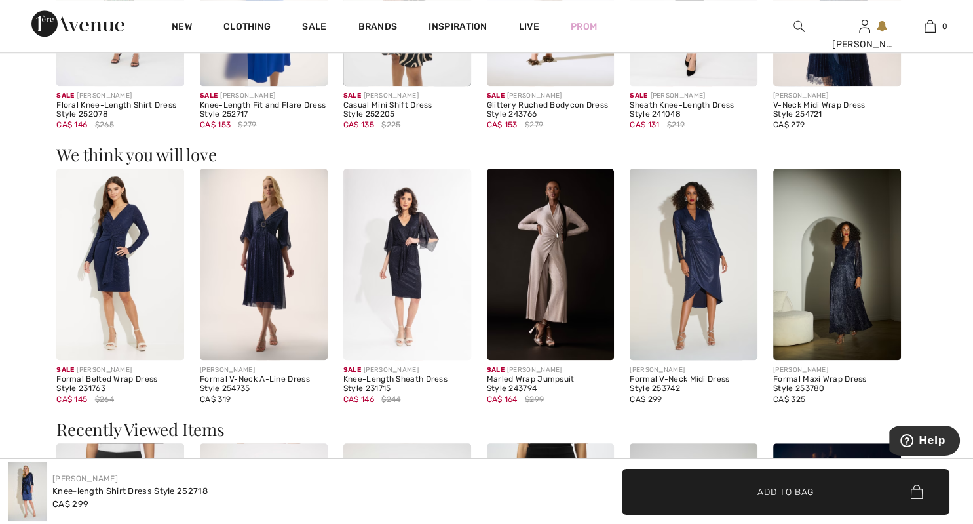
scroll to position [1049, 0]
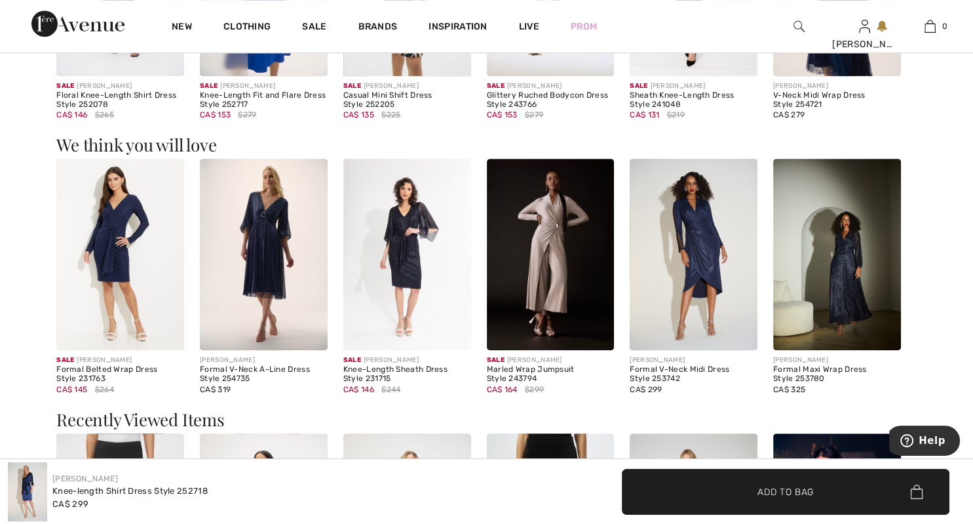
click at [701, 295] on img at bounding box center [694, 254] width 128 height 191
click at [701, 276] on img at bounding box center [694, 254] width 128 height 191
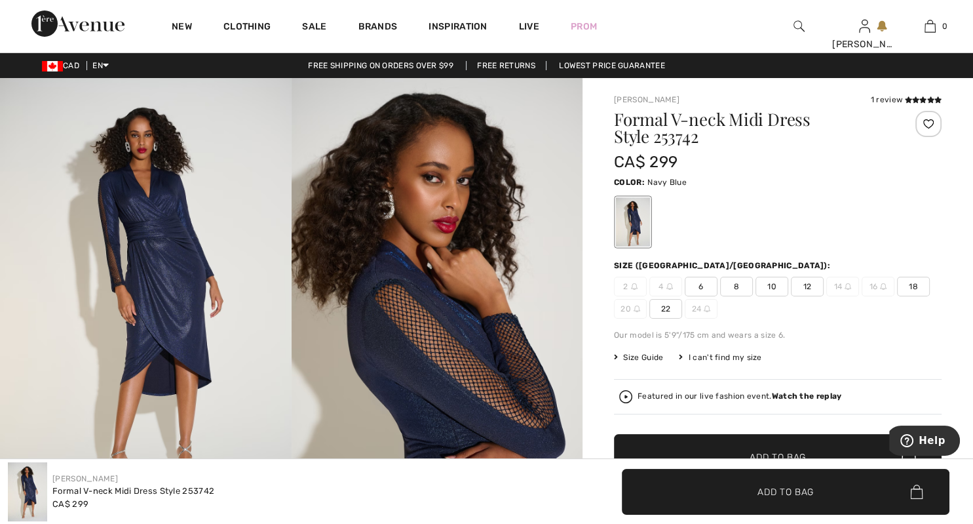
click at [808, 399] on strong "Watch the replay" at bounding box center [807, 395] width 70 height 9
